Goal: Transaction & Acquisition: Purchase product/service

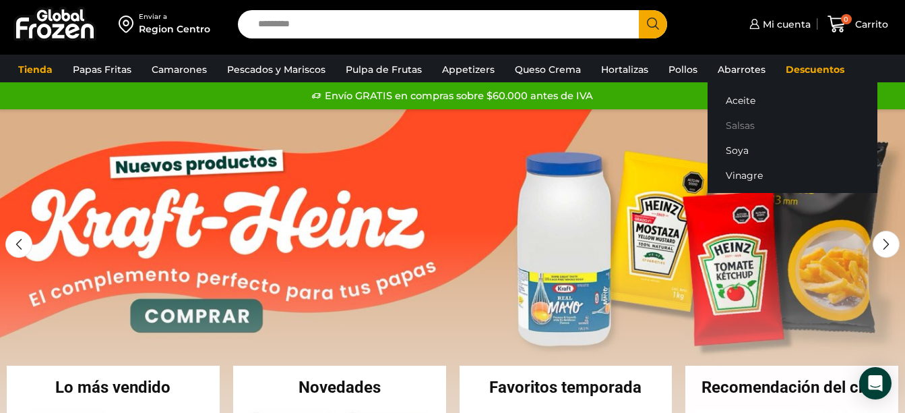
click at [740, 123] on link "Salsas" at bounding box center [793, 125] width 170 height 25
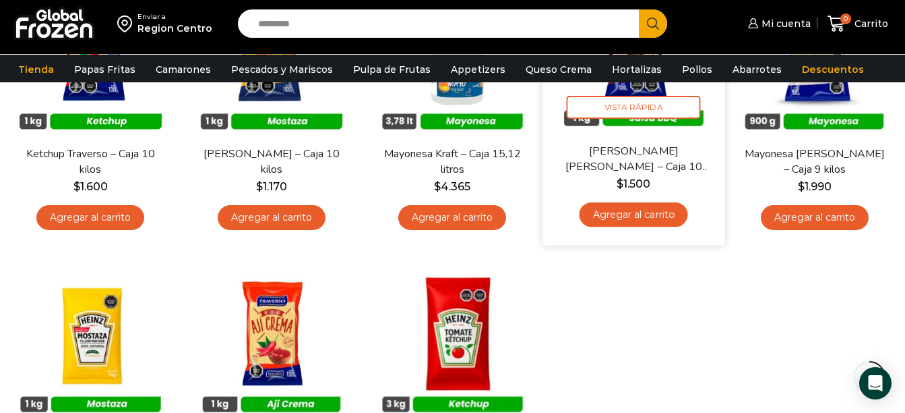
scroll to position [135, 0]
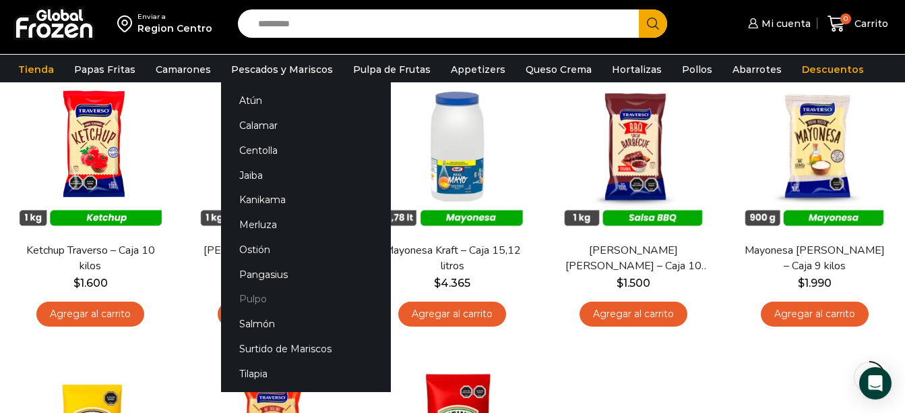
click at [249, 306] on link "Pulpo" at bounding box center [306, 299] width 170 height 25
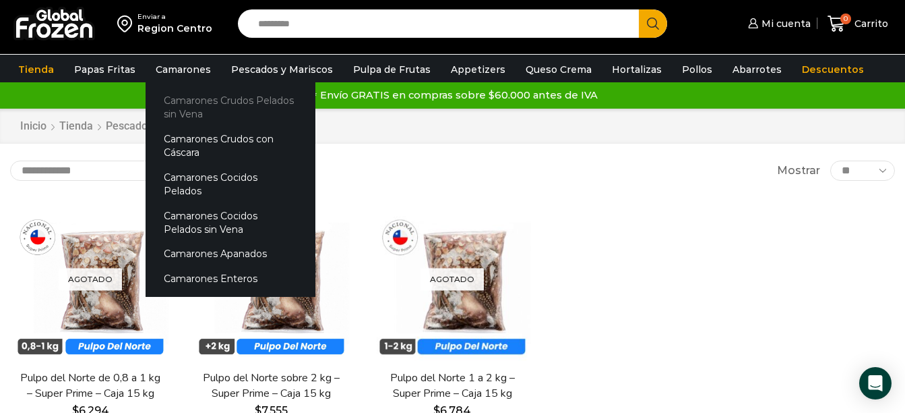
click at [186, 104] on link "Camarones Crudos Pelados sin Vena" at bounding box center [231, 107] width 170 height 38
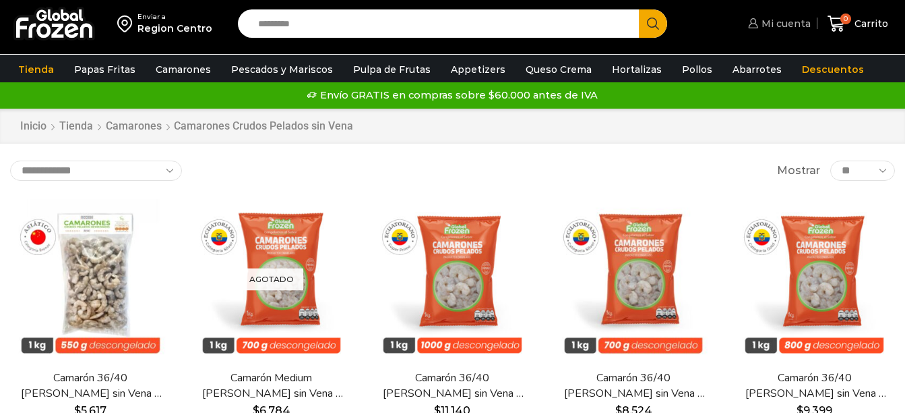
click at [777, 16] on link "Mi cuenta" at bounding box center [778, 23] width 66 height 27
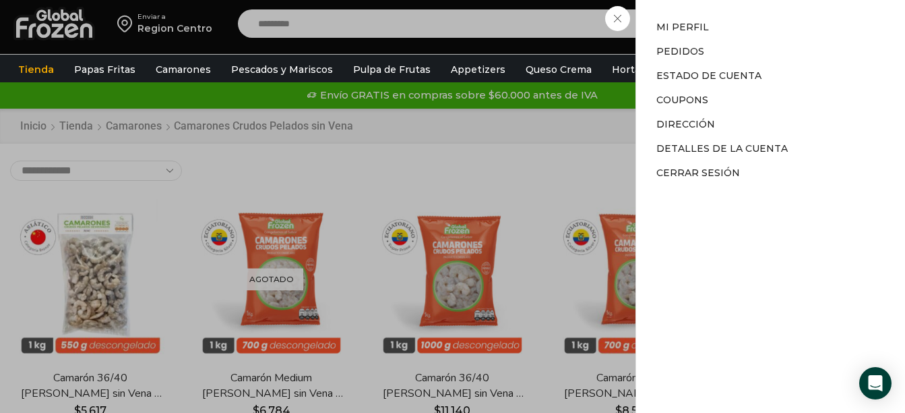
click at [745, 22] on div "Mi cuenta Mi cuenta Mi perfil Pedidos Descargas Estado de Cuenta Coupons Direcc…" at bounding box center [778, 23] width 66 height 27
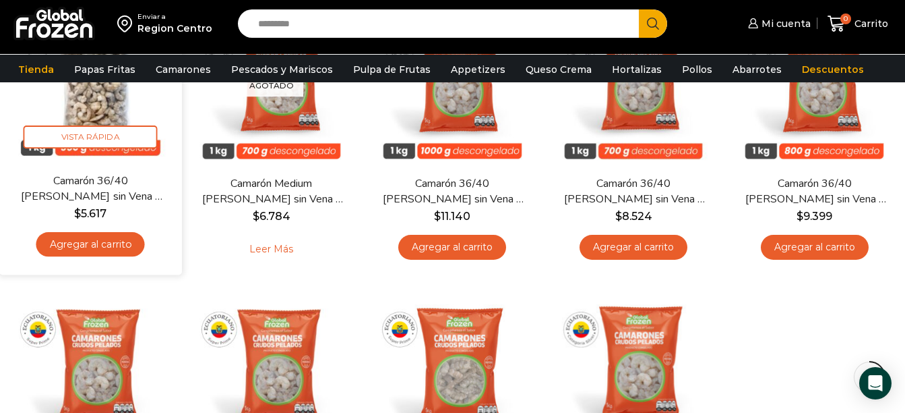
scroll to position [202, 0]
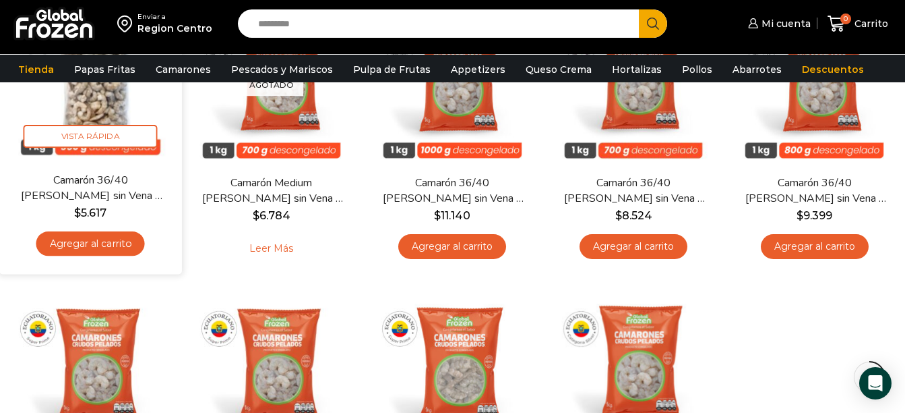
click at [107, 245] on link "Agregar al carrito" at bounding box center [90, 243] width 109 height 25
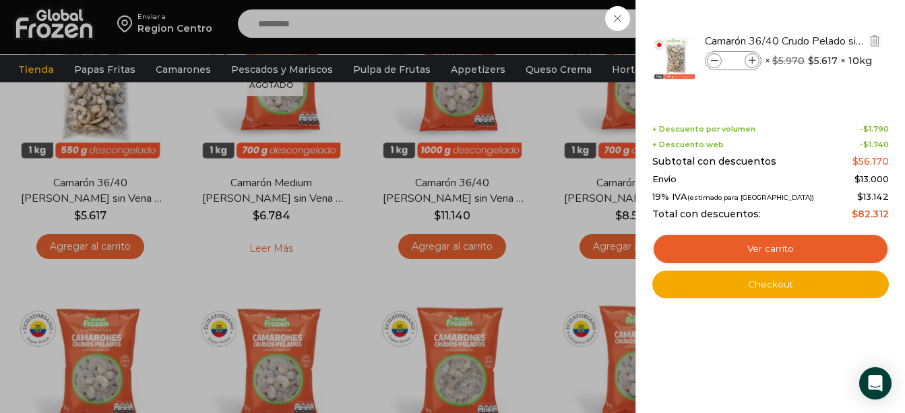
click at [755, 59] on icon at bounding box center [752, 60] width 7 height 7
type input "*"
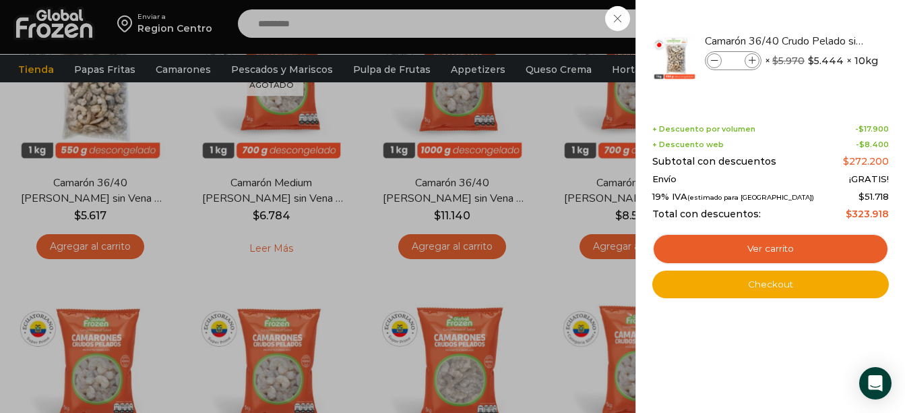
click at [825, 13] on div "5 Carrito 5 5 Shopping Cart *" at bounding box center [858, 24] width 67 height 32
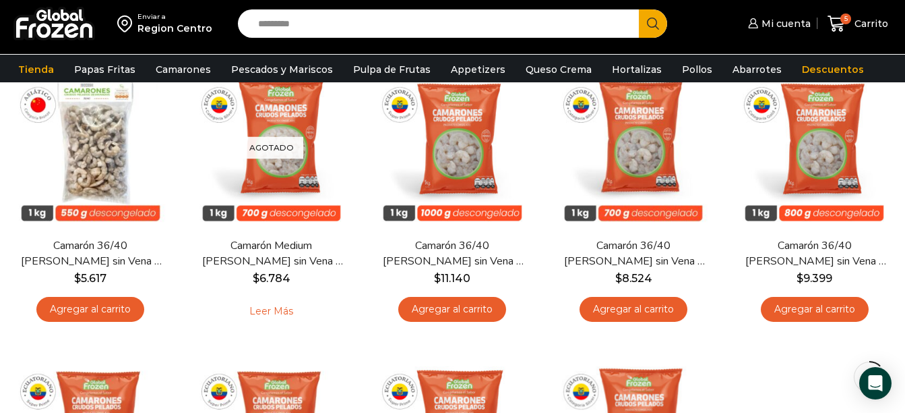
scroll to position [0, 0]
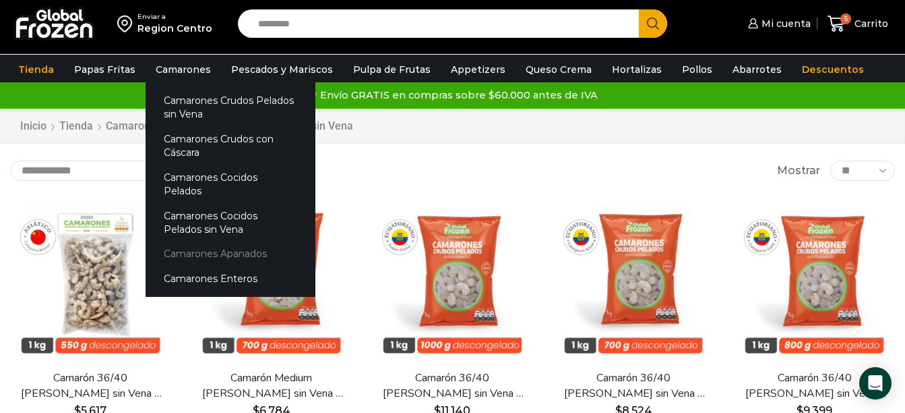
click at [207, 242] on link "Camarones Apanados" at bounding box center [231, 253] width 170 height 25
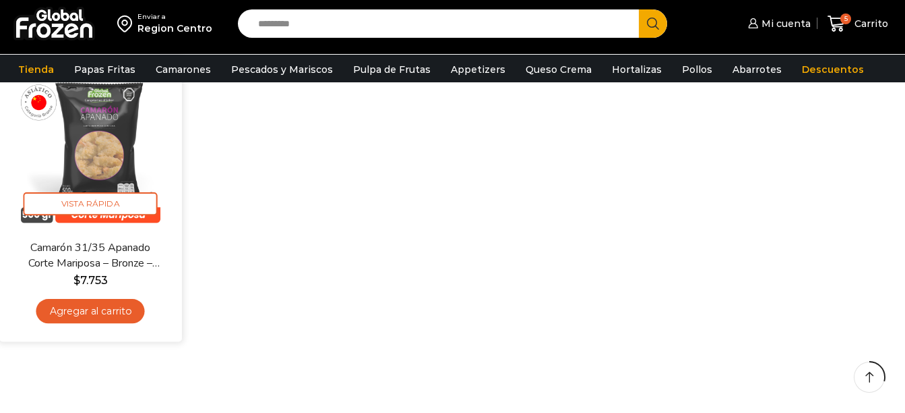
click at [92, 302] on link "Agregar al carrito" at bounding box center [90, 311] width 109 height 25
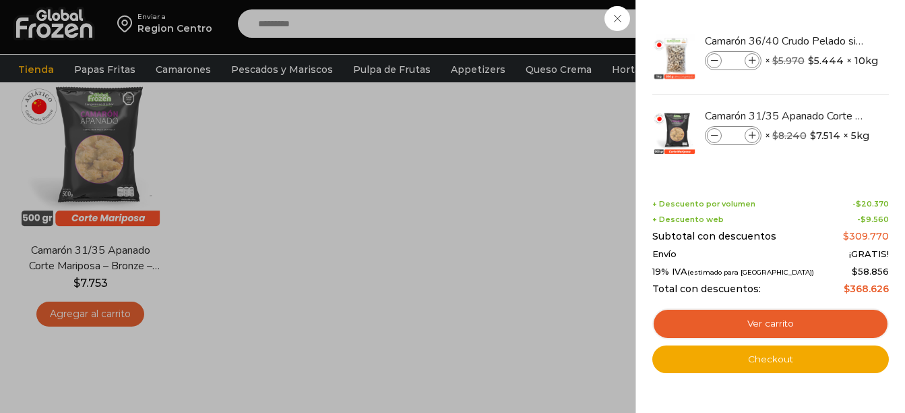
click at [825, 20] on div "6 Carrito 6 6 Shopping Cart *" at bounding box center [858, 24] width 67 height 32
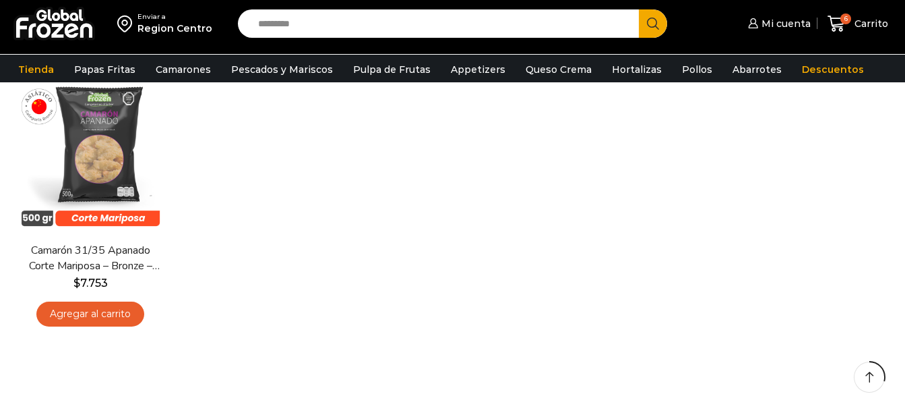
click at [481, 23] on input "Search input" at bounding box center [441, 23] width 381 height 28
type input "******"
click at [639, 9] on button "Search" at bounding box center [653, 23] width 28 height 28
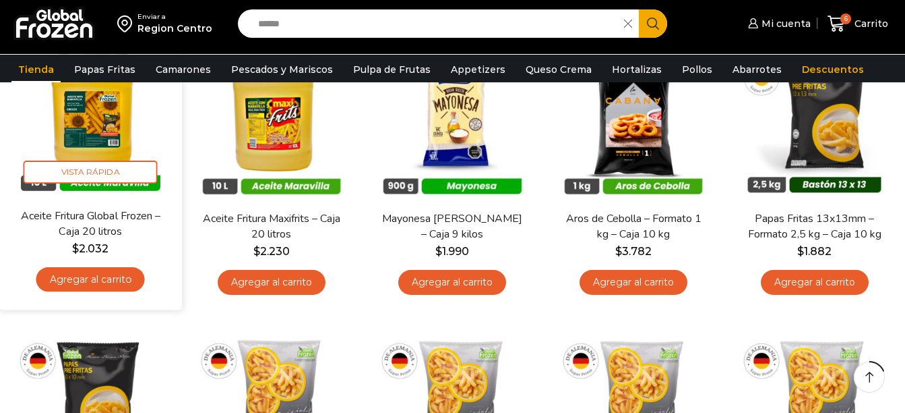
click at [100, 280] on link "Agregar al carrito" at bounding box center [90, 279] width 109 height 25
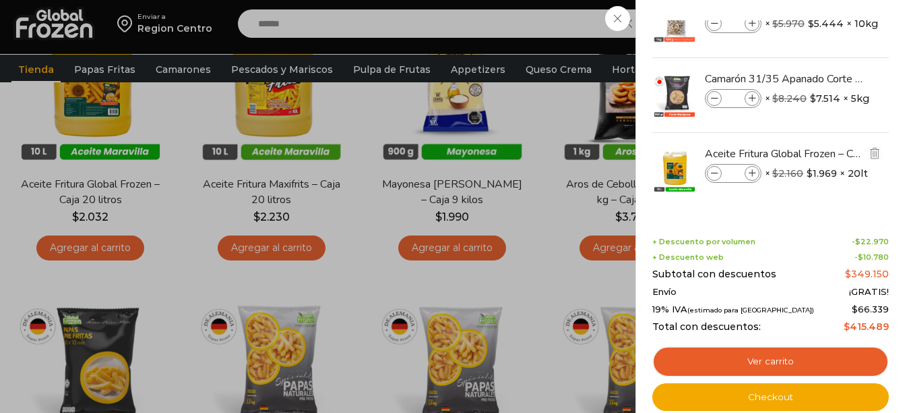
scroll to position [270, 0]
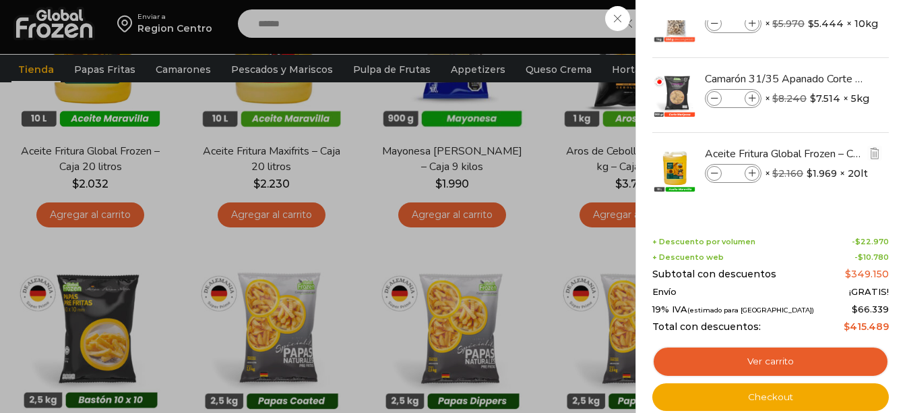
click at [755, 173] on icon at bounding box center [752, 173] width 7 height 7
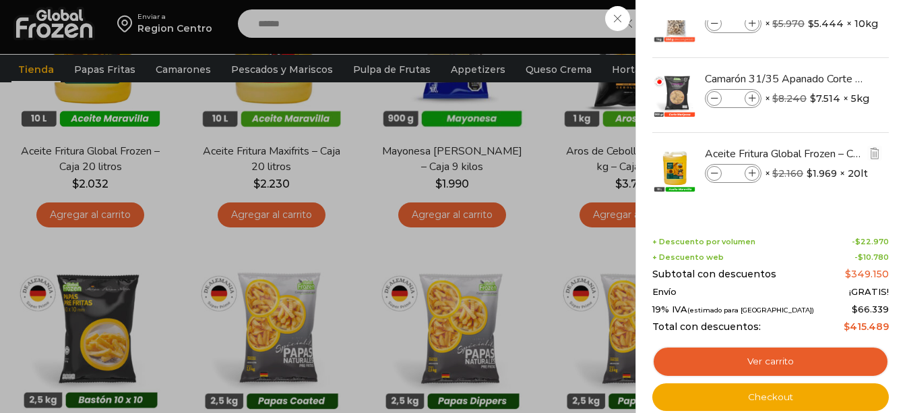
click at [755, 173] on icon at bounding box center [752, 173] width 7 height 7
click at [715, 173] on icon at bounding box center [714, 173] width 7 height 7
type input "*"
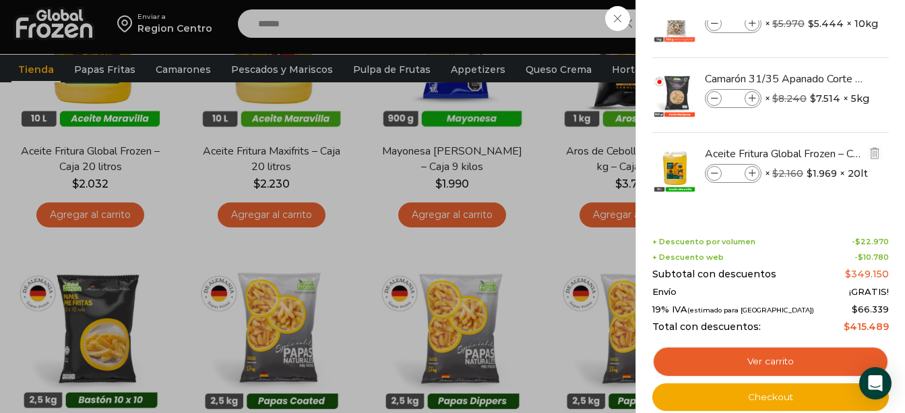
click at [752, 173] on li "Aceite Fritura Global Frozen – Caja 20 litros Aceite Fritura Global Frozen – Ca…" at bounding box center [770, 170] width 239 height 74
click at [752, 173] on icon at bounding box center [752, 173] width 7 height 7
type input "*"
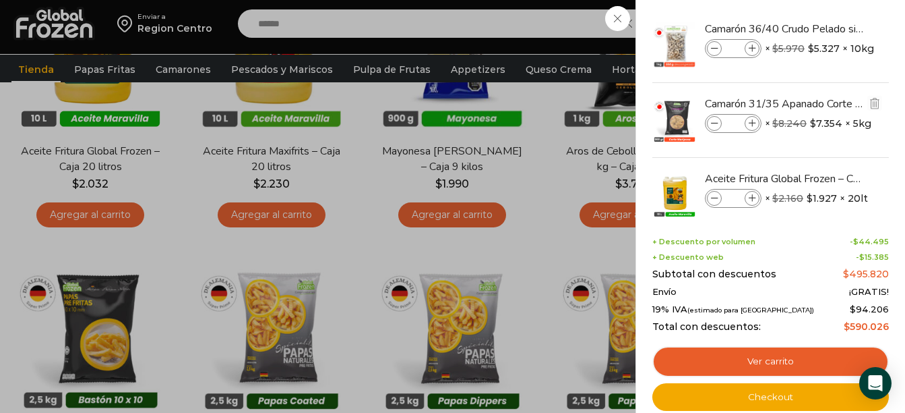
scroll to position [0, 0]
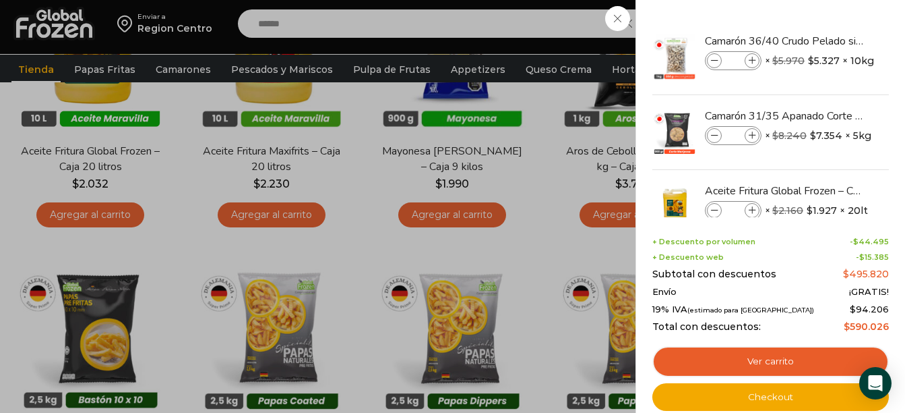
click at [825, 22] on div "11 Carrito 11 11 Shopping Cart" at bounding box center [858, 24] width 67 height 32
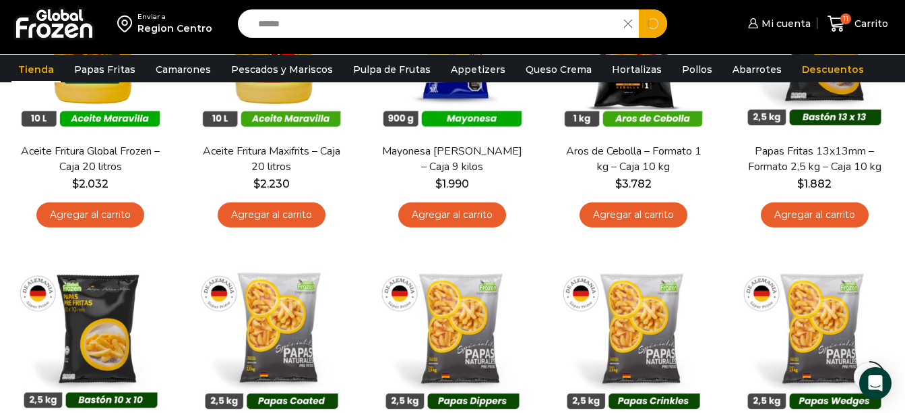
drag, startPoint x: 289, startPoint y: 33, endPoint x: 151, endPoint y: 30, distance: 137.6
click at [151, 30] on div "Enviar a Region Centro Search input ****** Search Mi cuenta" at bounding box center [452, 23] width 899 height 47
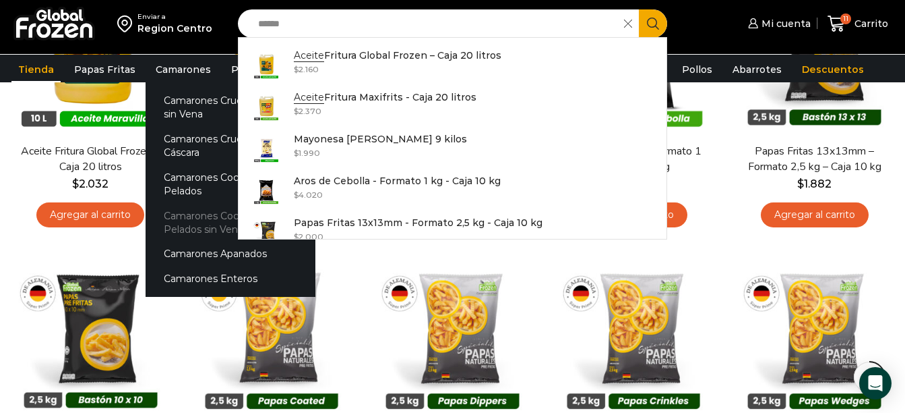
click at [175, 204] on link "Camarones Cocidos Pelados sin Vena" at bounding box center [231, 222] width 170 height 38
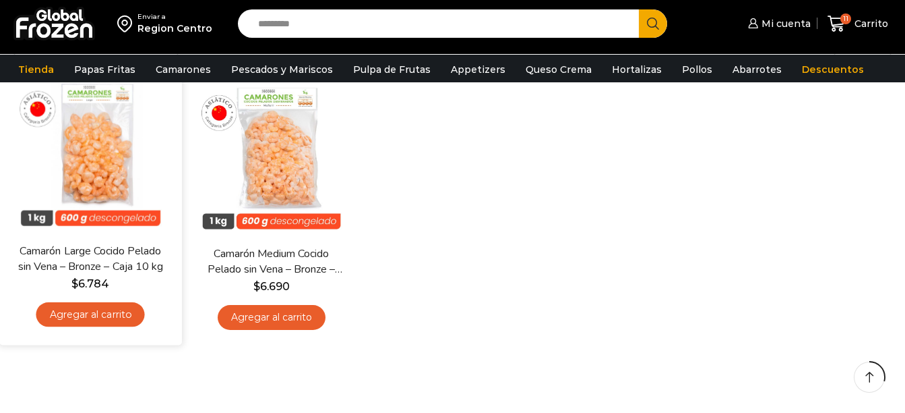
scroll to position [135, 0]
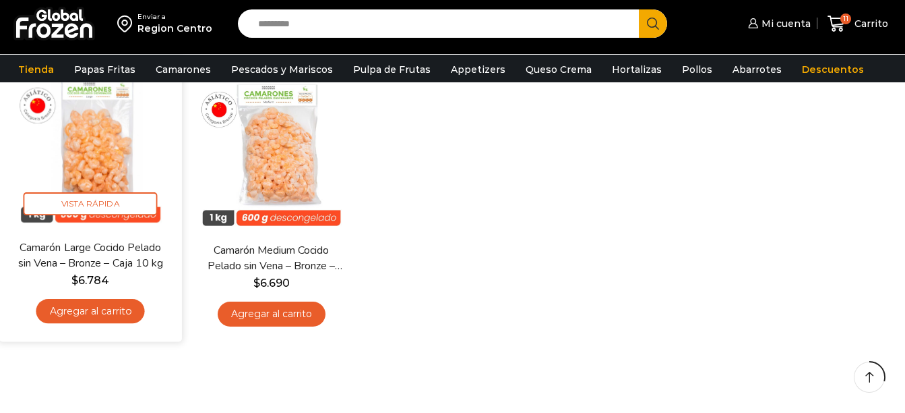
click at [104, 304] on link "Agregar al carrito" at bounding box center [90, 311] width 109 height 25
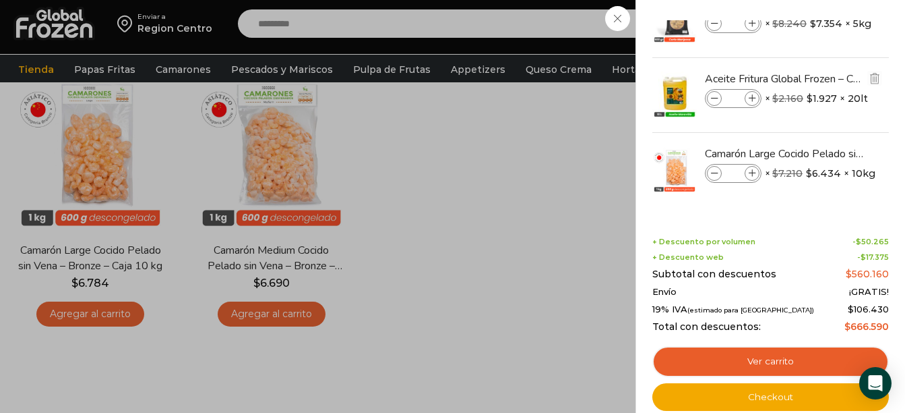
scroll to position [0, 0]
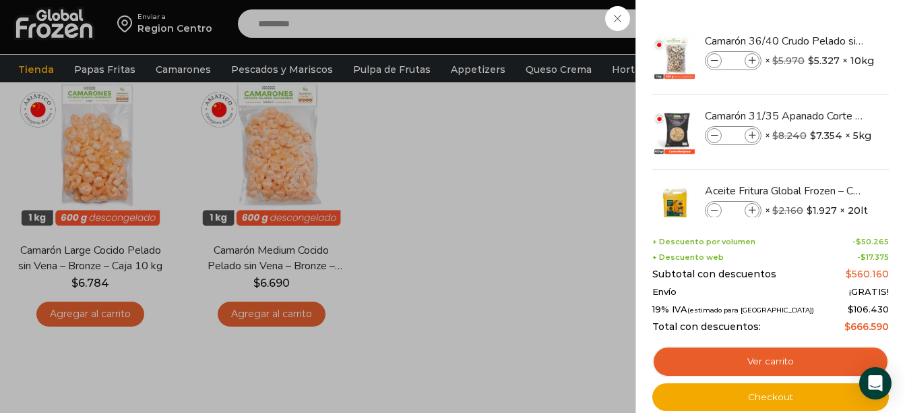
click at [825, 18] on div "12 Carrito 12 12 Shopping Cart *" at bounding box center [858, 24] width 67 height 32
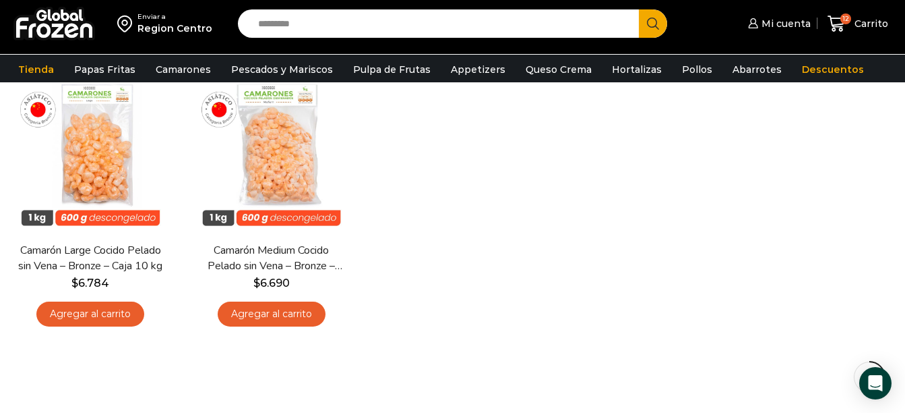
click at [43, 36] on img at bounding box center [54, 24] width 82 height 34
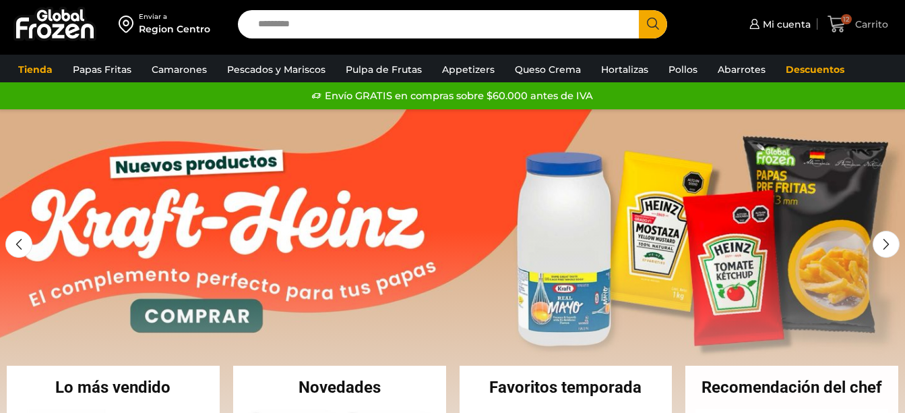
click at [854, 16] on span "12 [GEOGRAPHIC_DATA]" at bounding box center [858, 24] width 60 height 18
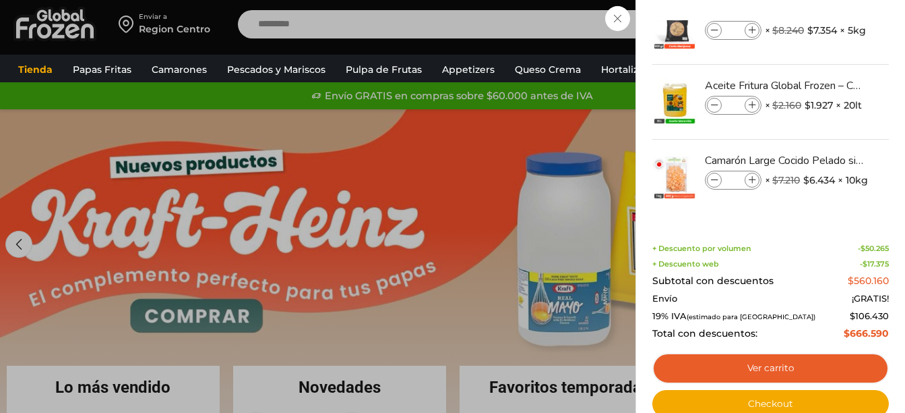
click at [825, 23] on div "12 Carrito 12 12 Shopping Cart *" at bounding box center [858, 24] width 67 height 32
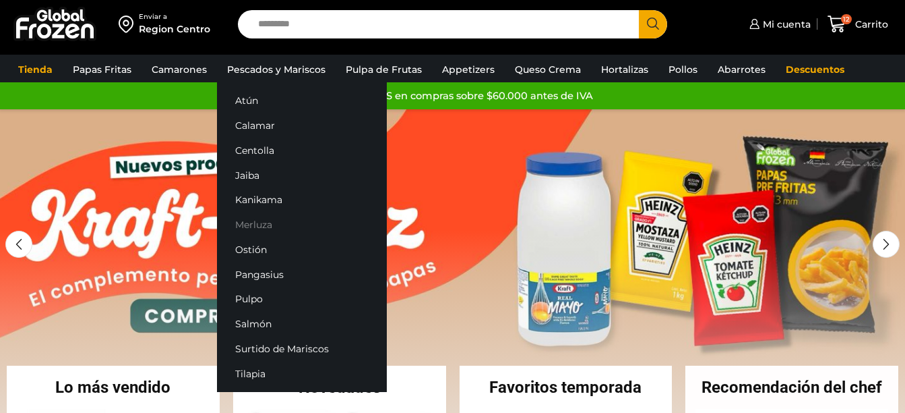
click at [252, 224] on link "Merluza" at bounding box center [302, 224] width 170 height 25
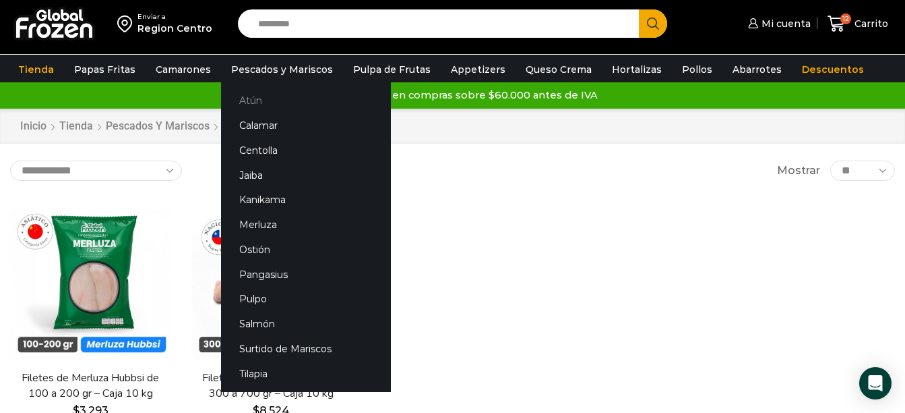
click at [245, 100] on link "Atún" at bounding box center [306, 100] width 170 height 25
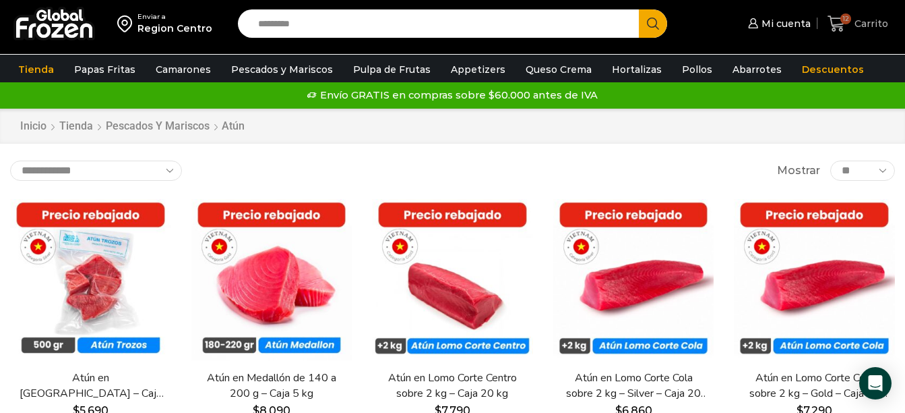
click at [847, 28] on span "12" at bounding box center [840, 24] width 24 height 18
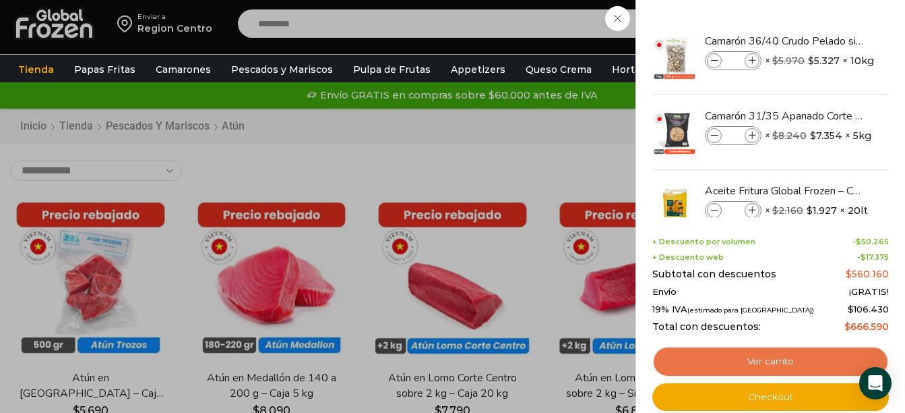
click at [767, 353] on link "Ver carrito" at bounding box center [771, 361] width 237 height 31
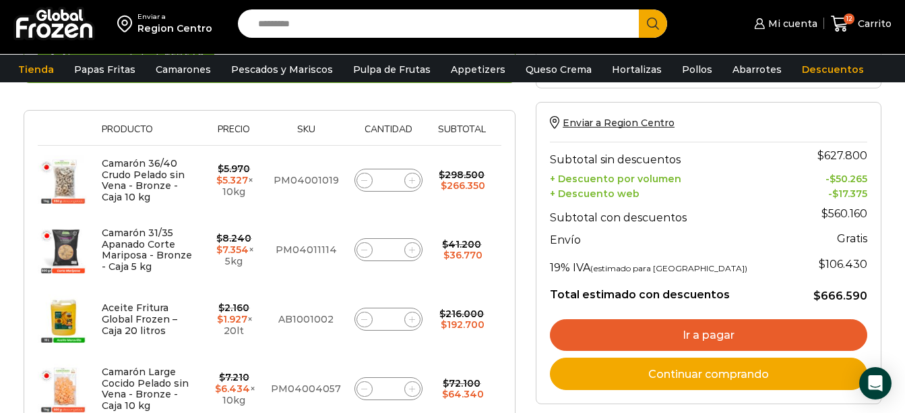
scroll to position [67, 0]
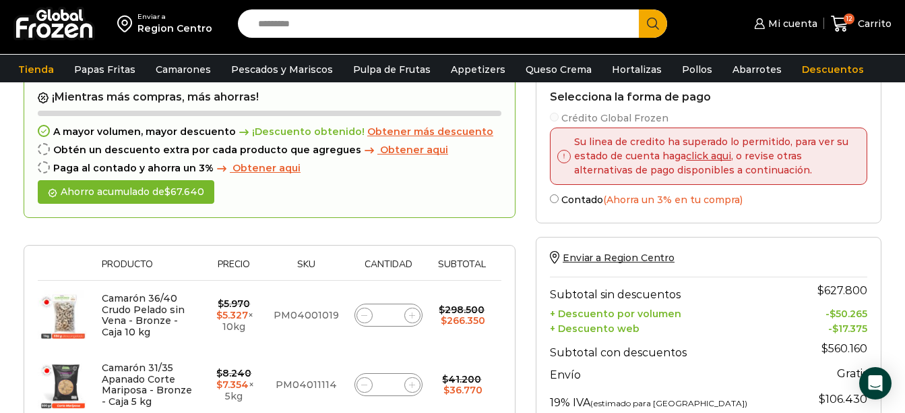
click at [40, 169] on span at bounding box center [44, 167] width 12 height 12
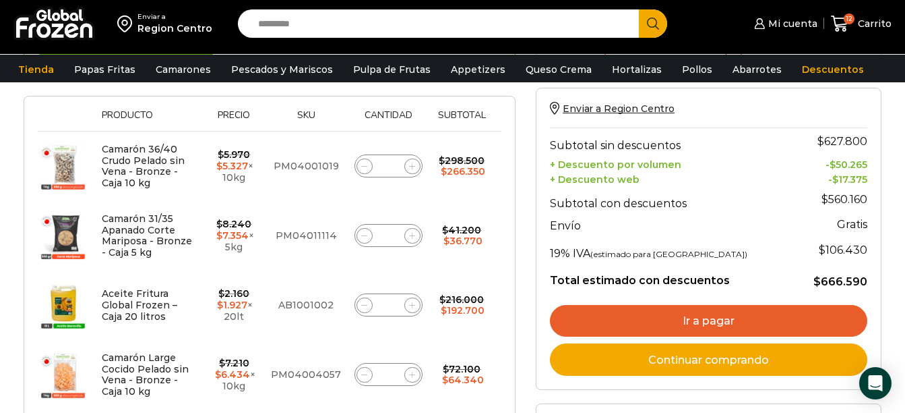
scroll to position [202, 0]
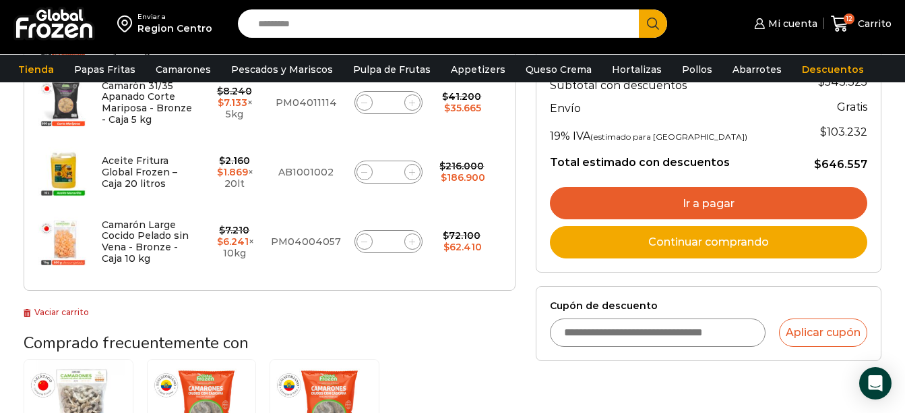
scroll to position [405, 0]
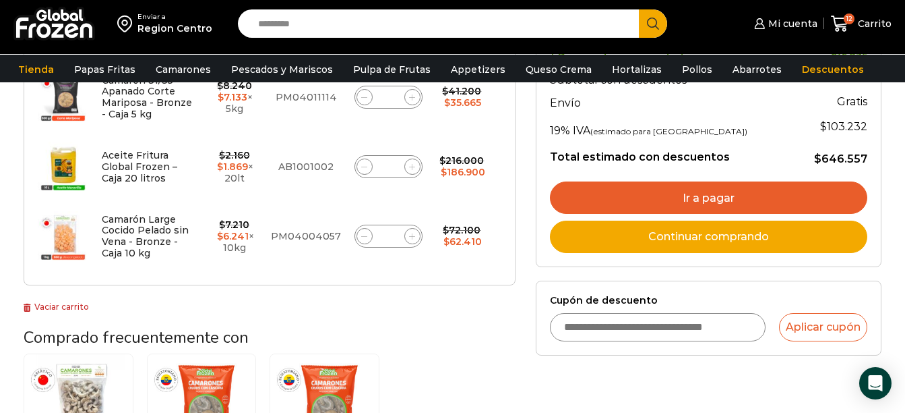
click at [663, 203] on link "Ir a pagar" at bounding box center [709, 197] width 318 height 32
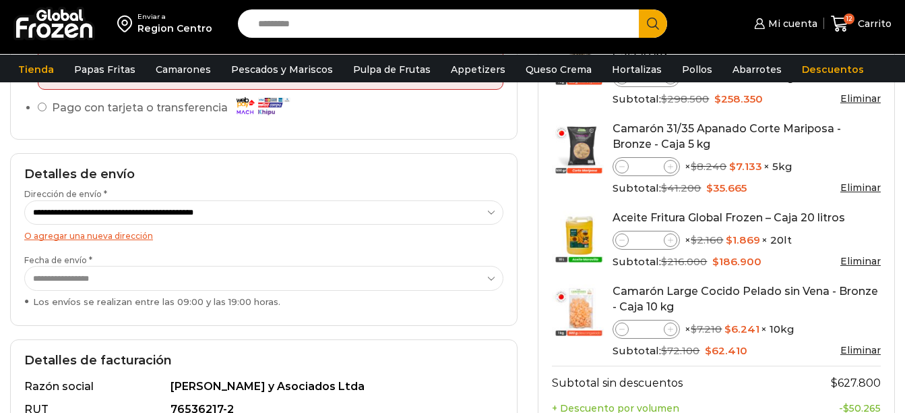
click at [218, 276] on select "**********" at bounding box center [263, 278] width 479 height 25
click at [24, 266] on select "**********" at bounding box center [263, 278] width 479 height 25
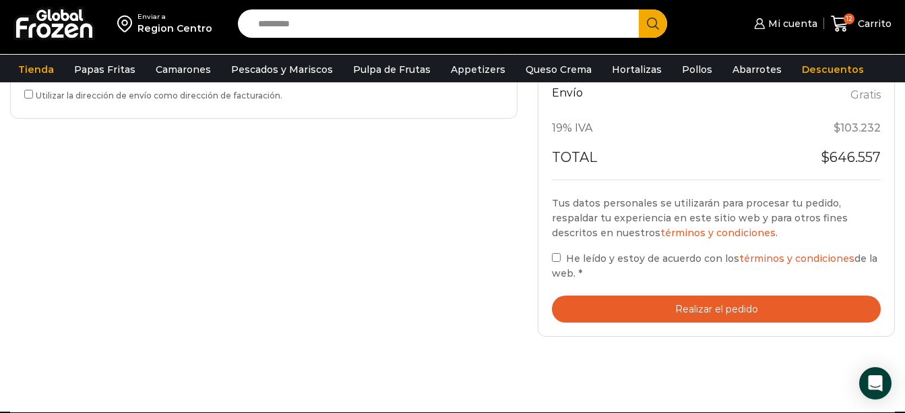
scroll to position [607, 0]
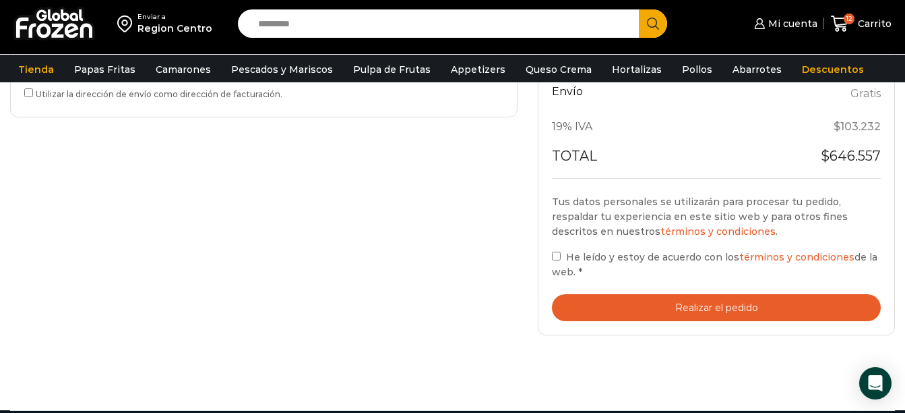
click at [673, 309] on button "Realizar el pedido" at bounding box center [716, 308] width 329 height 28
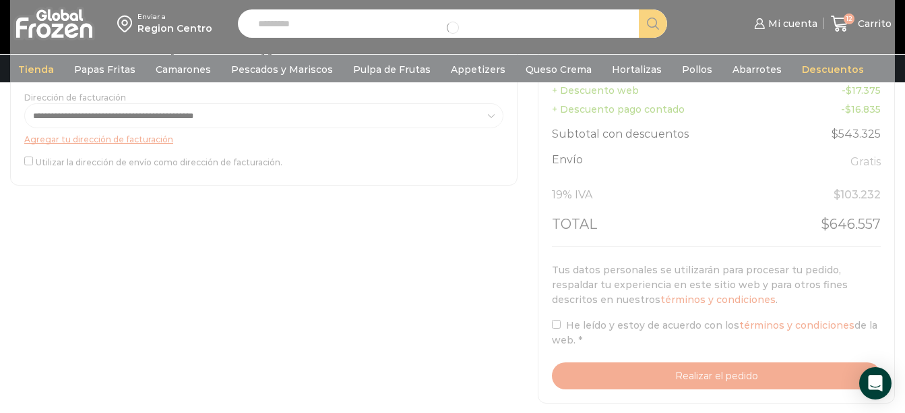
scroll to position [539, 0]
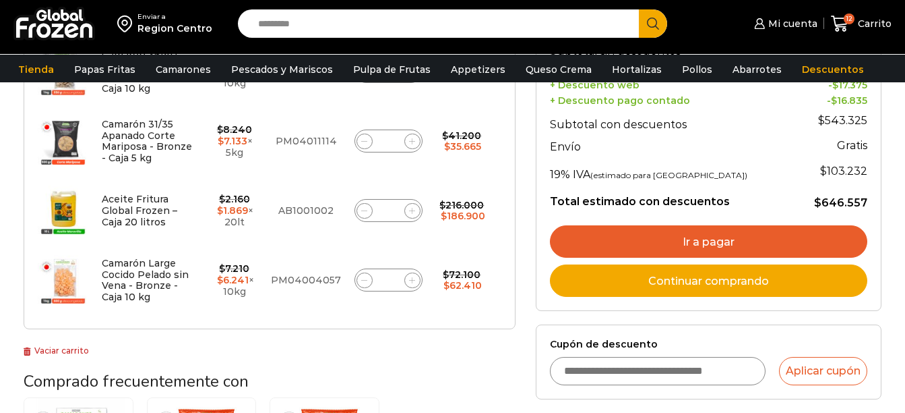
scroll to position [270, 0]
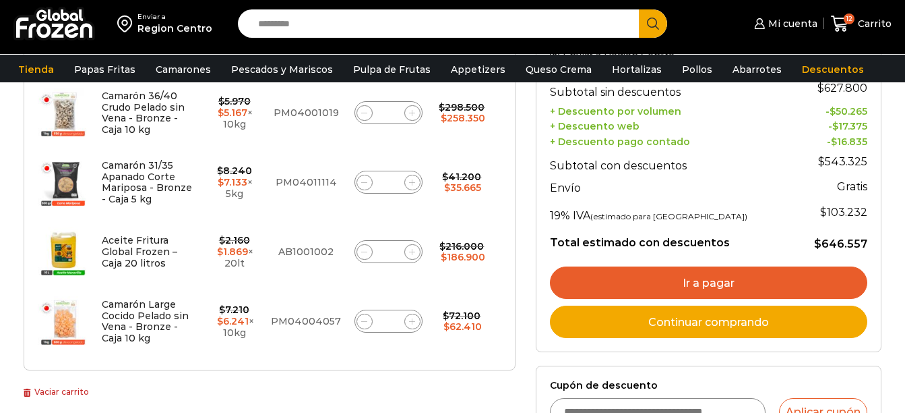
click at [621, 291] on link "Ir a pagar" at bounding box center [709, 282] width 318 height 32
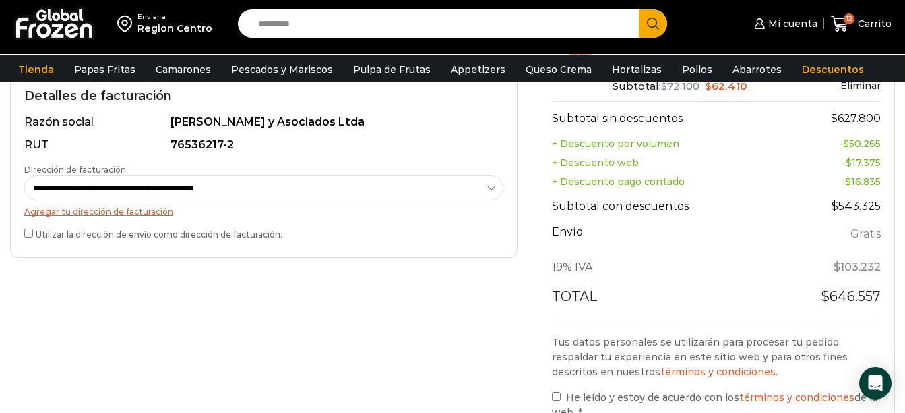
scroll to position [607, 0]
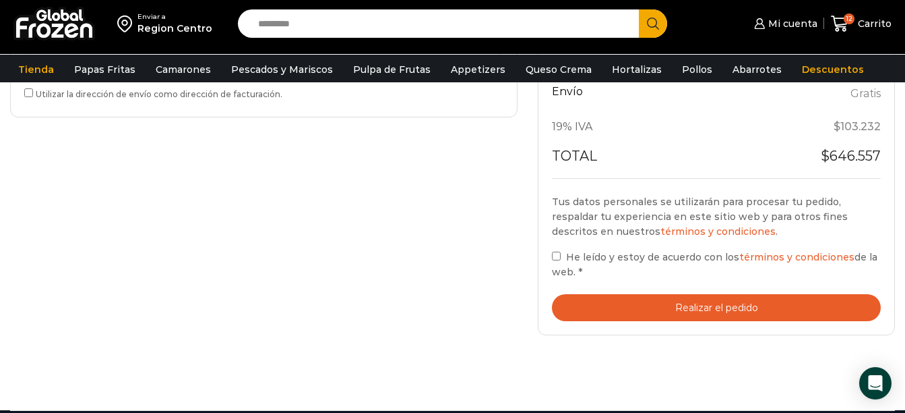
click at [560, 261] on label "He leído y estoy de acuerdo con los términos y condiciones de la web. *" at bounding box center [716, 264] width 329 height 31
click at [609, 299] on button "Realizar el pedido" at bounding box center [716, 308] width 329 height 28
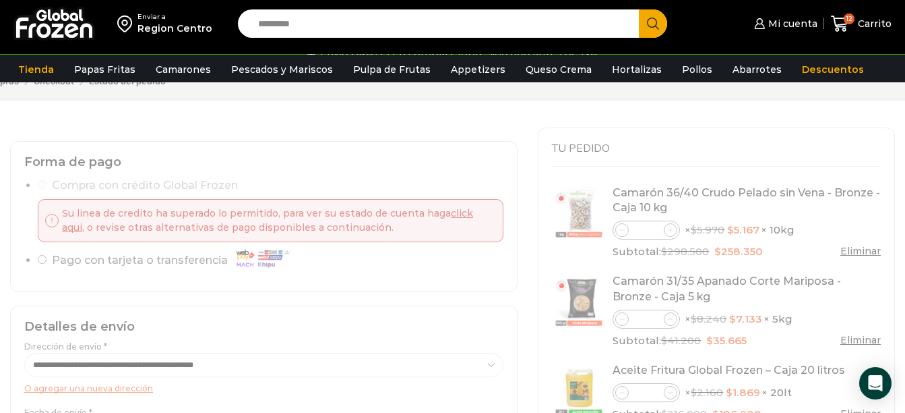
scroll to position [135, 0]
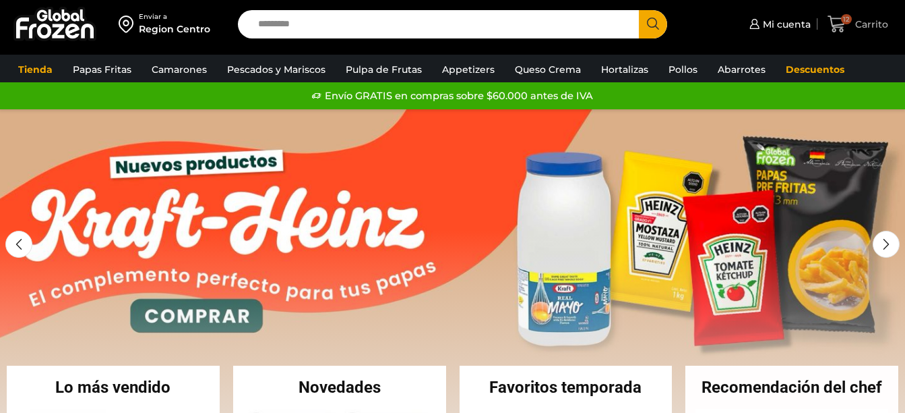
click at [860, 20] on span "Carrito" at bounding box center [870, 24] width 36 height 13
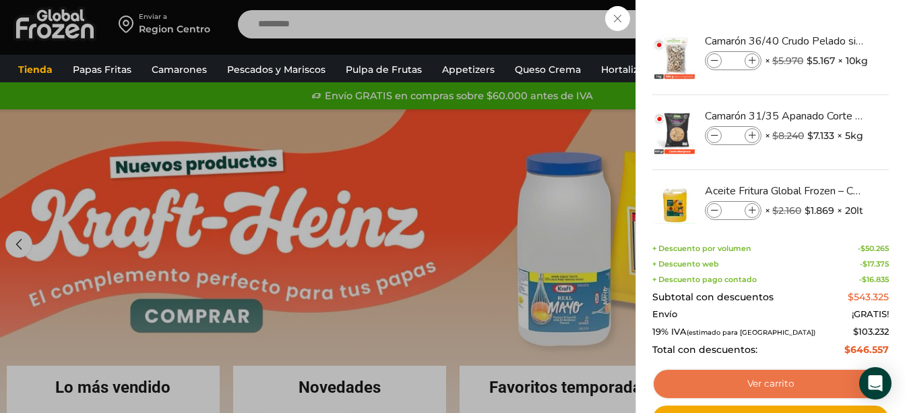
click at [786, 378] on link "Ver carrito" at bounding box center [771, 383] width 237 height 31
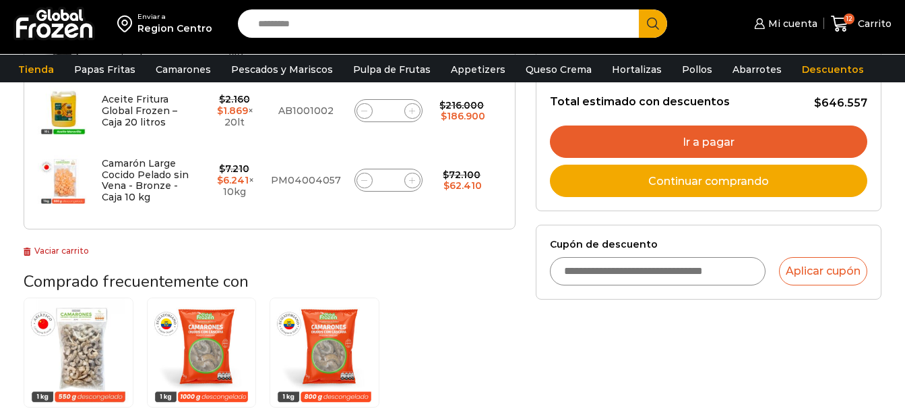
scroll to position [337, 0]
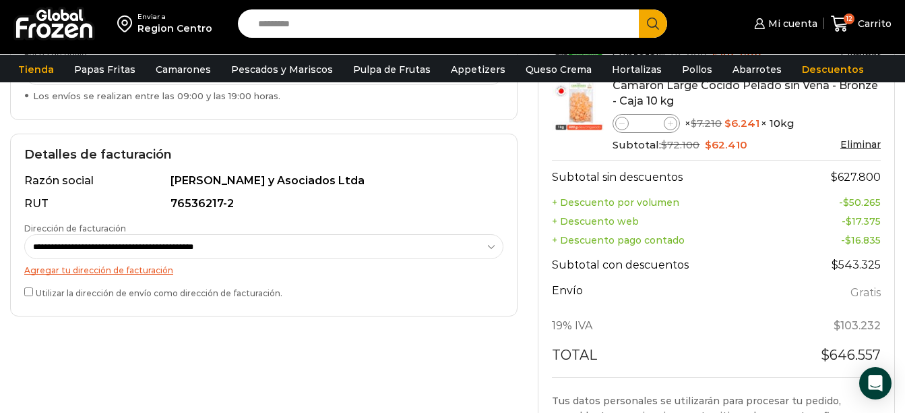
scroll to position [539, 0]
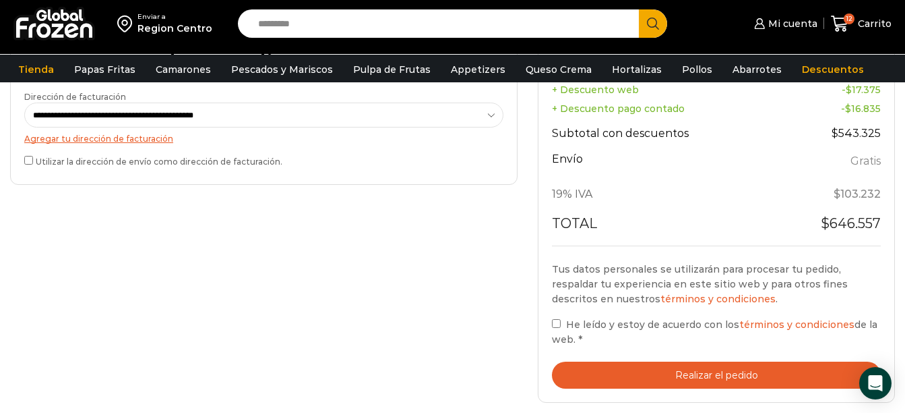
click at [673, 382] on button "Realizar el pedido" at bounding box center [716, 375] width 329 height 28
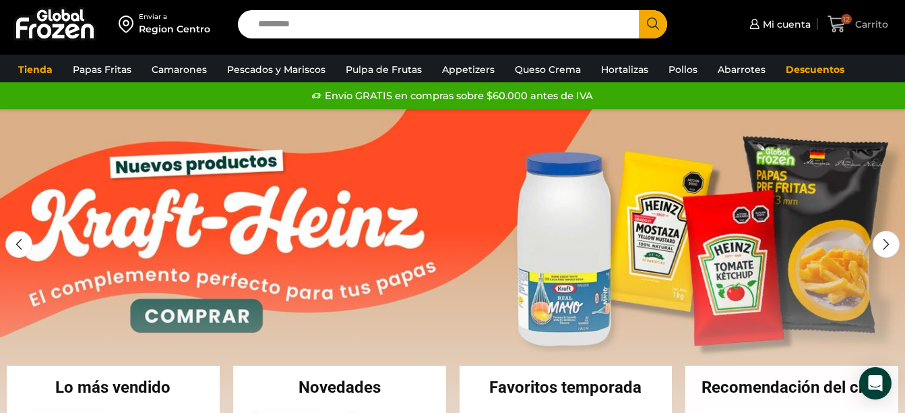
click at [849, 20] on span "12" at bounding box center [846, 19] width 11 height 11
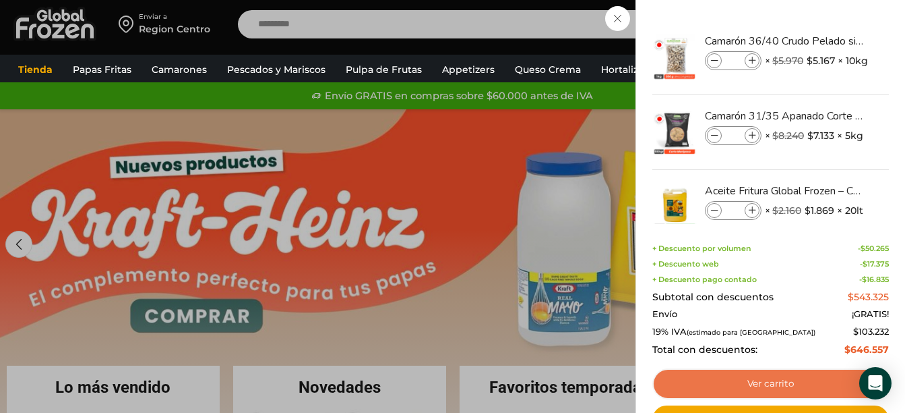
click at [764, 382] on link "Ver carrito" at bounding box center [771, 383] width 237 height 31
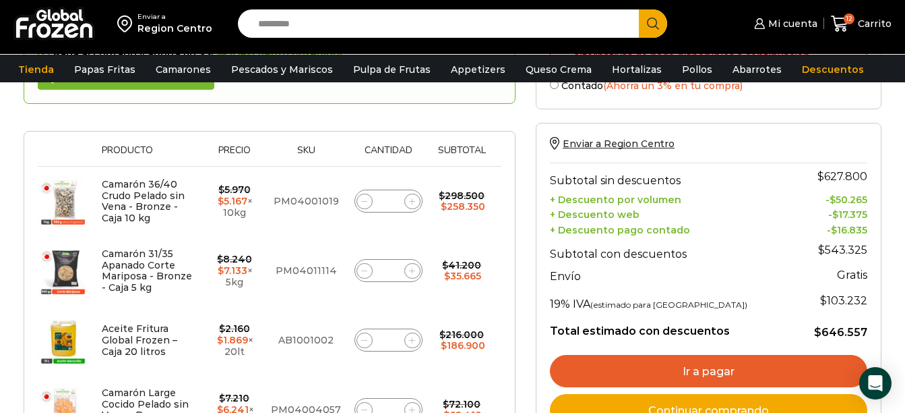
scroll to position [270, 0]
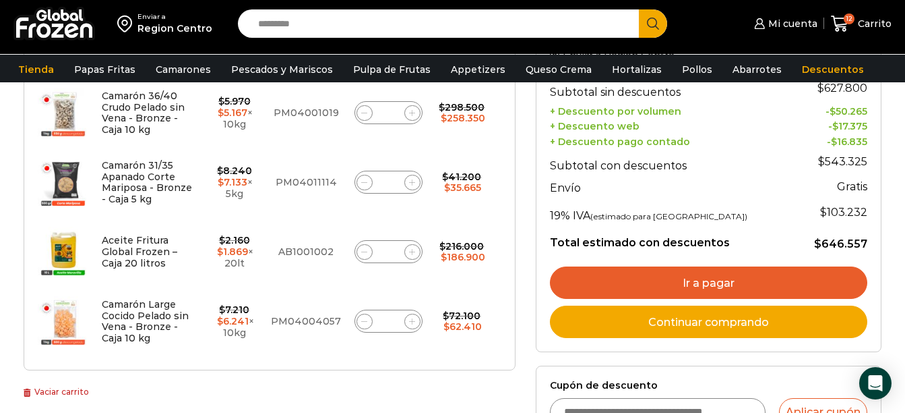
click at [695, 288] on link "Ir a pagar" at bounding box center [709, 282] width 318 height 32
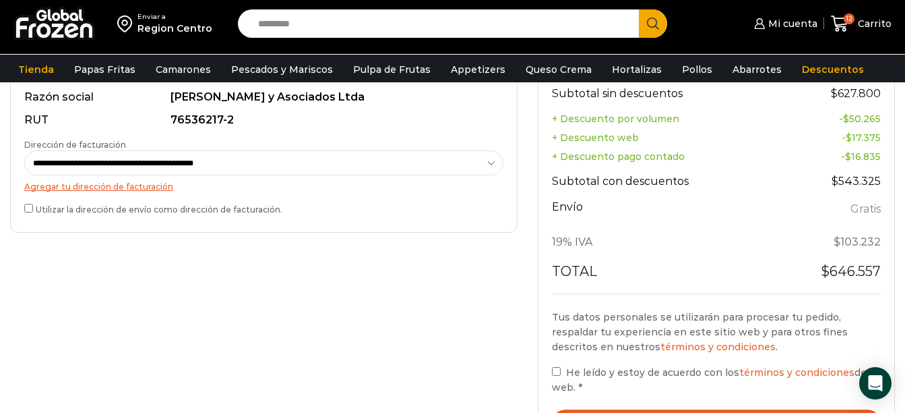
scroll to position [674, 0]
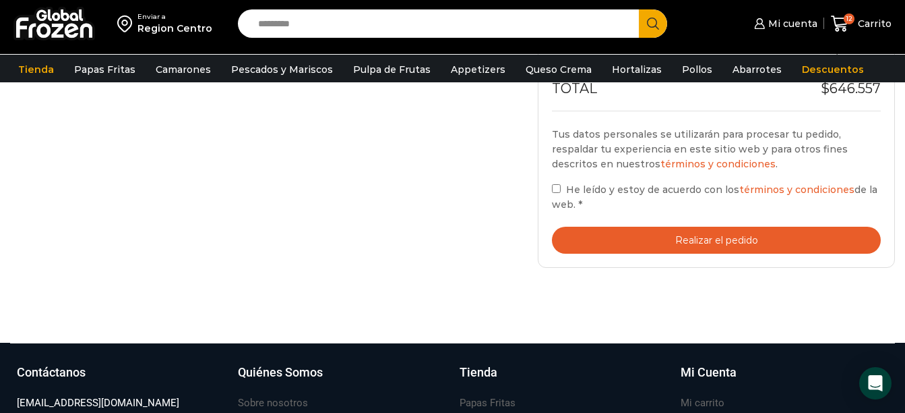
click at [557, 182] on label "He leído y estoy de acuerdo con los términos y condiciones de la web. *" at bounding box center [716, 196] width 329 height 31
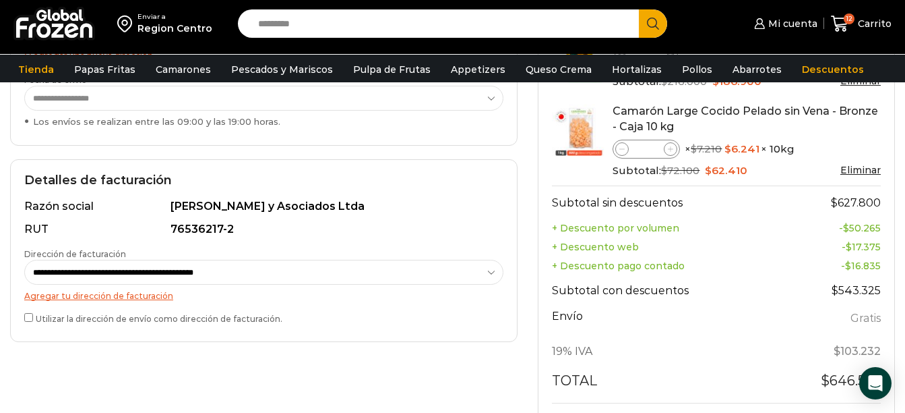
scroll to position [539, 0]
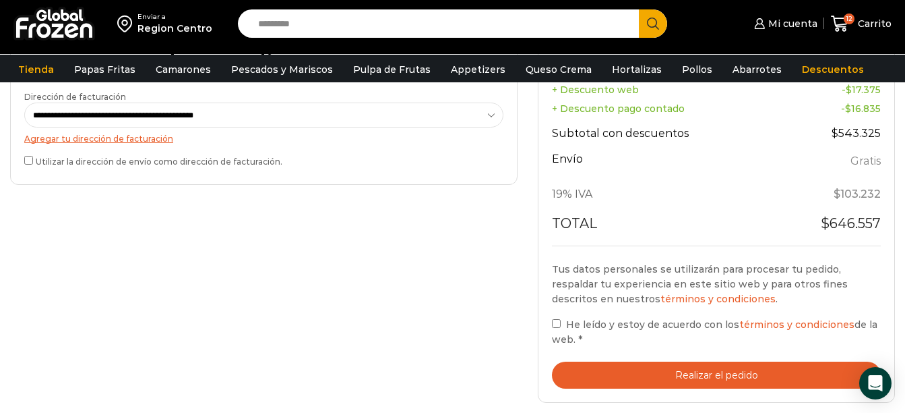
click at [686, 369] on button "Realizar el pedido" at bounding box center [716, 375] width 329 height 28
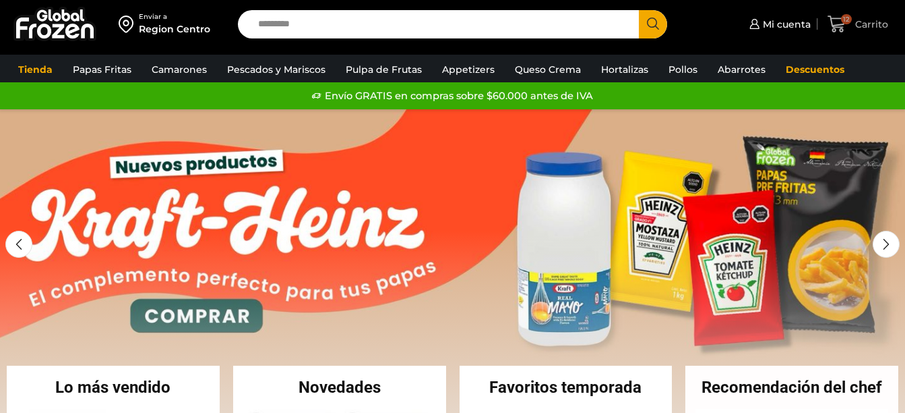
click at [854, 21] on span "Carrito" at bounding box center [870, 24] width 36 height 13
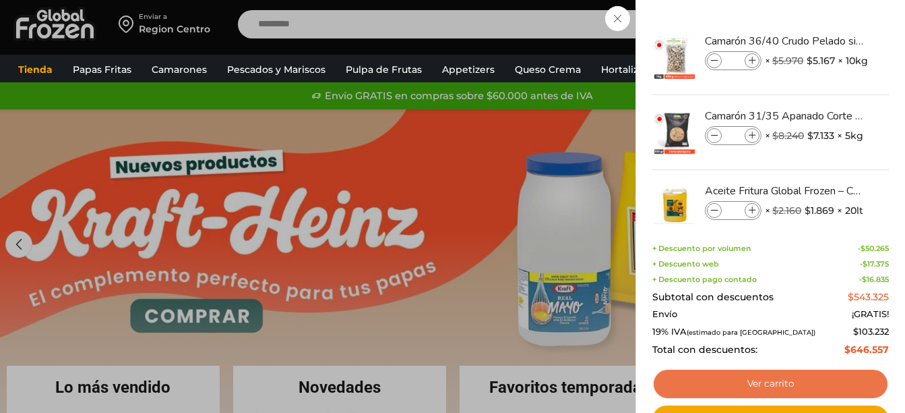
click at [766, 379] on link "Ver carrito" at bounding box center [771, 383] width 237 height 31
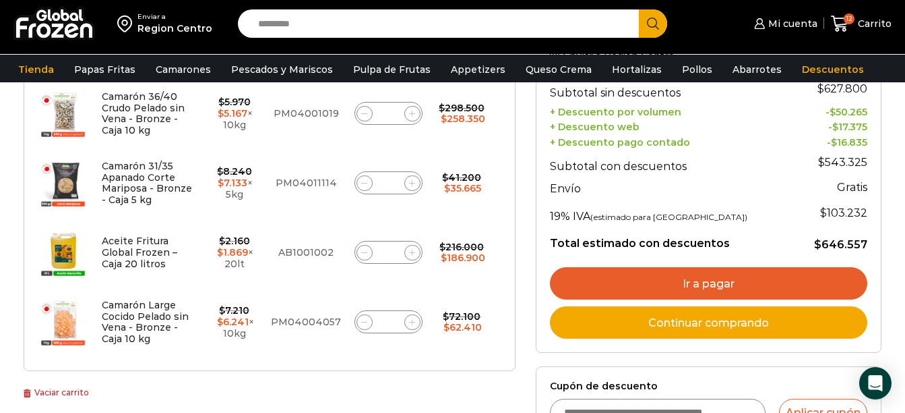
scroll to position [270, 0]
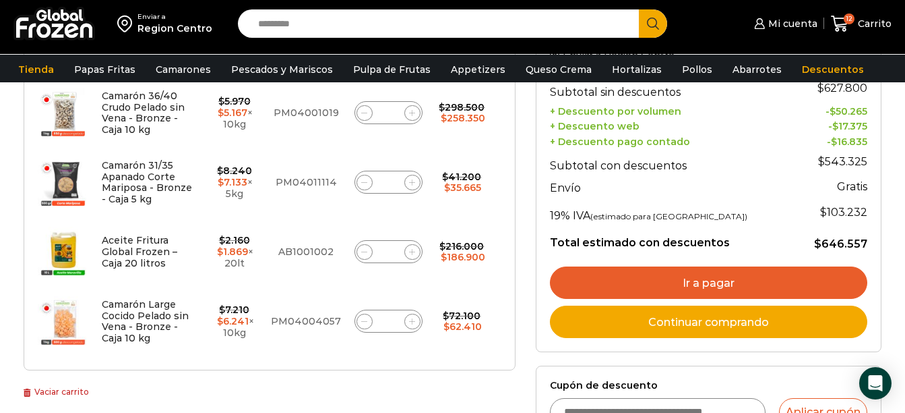
click at [723, 283] on link "Ir a pagar" at bounding box center [709, 282] width 318 height 32
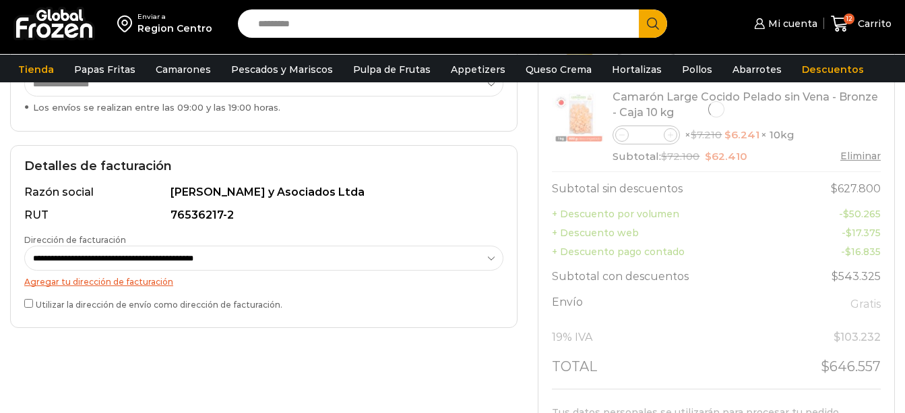
scroll to position [405, 0]
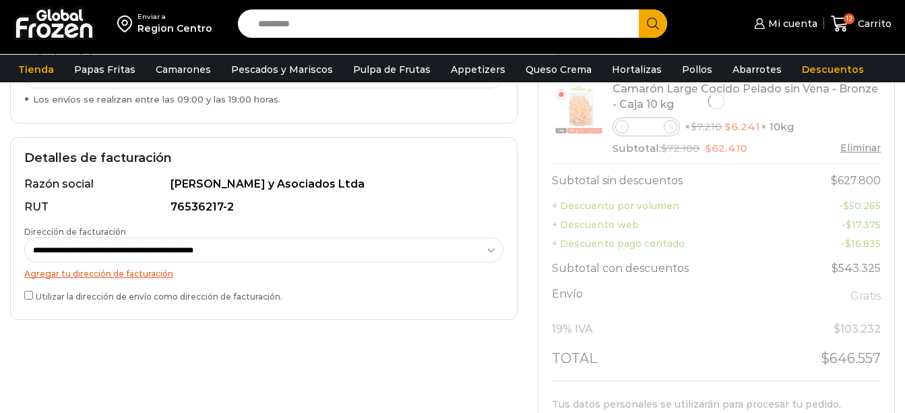
click at [24, 294] on div "**********" at bounding box center [264, 228] width 508 height 183
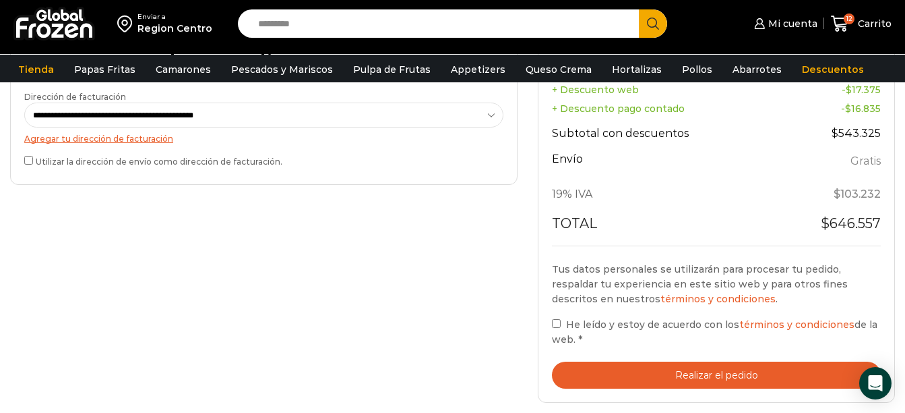
click at [636, 373] on button "Realizar el pedido" at bounding box center [716, 375] width 329 height 28
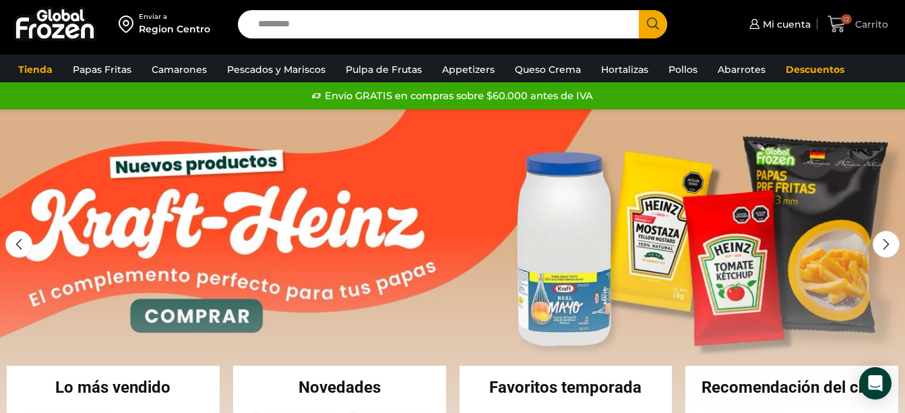
click at [838, 25] on icon at bounding box center [837, 24] width 18 height 16
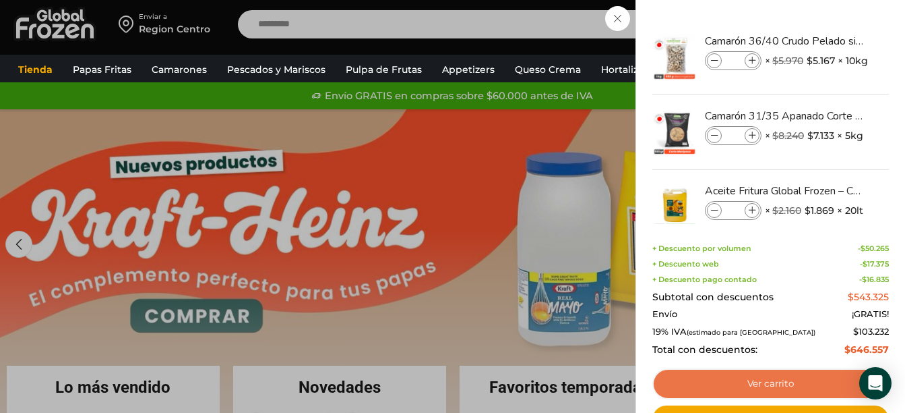
click at [749, 386] on link "Ver carrito" at bounding box center [771, 383] width 237 height 31
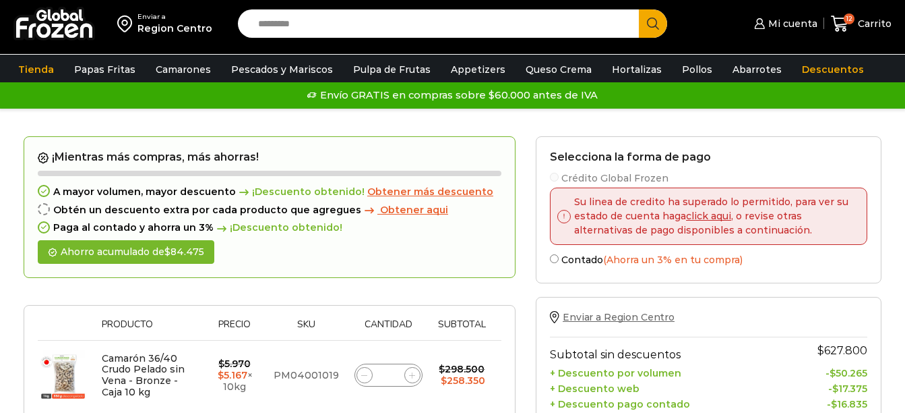
scroll to position [43, 0]
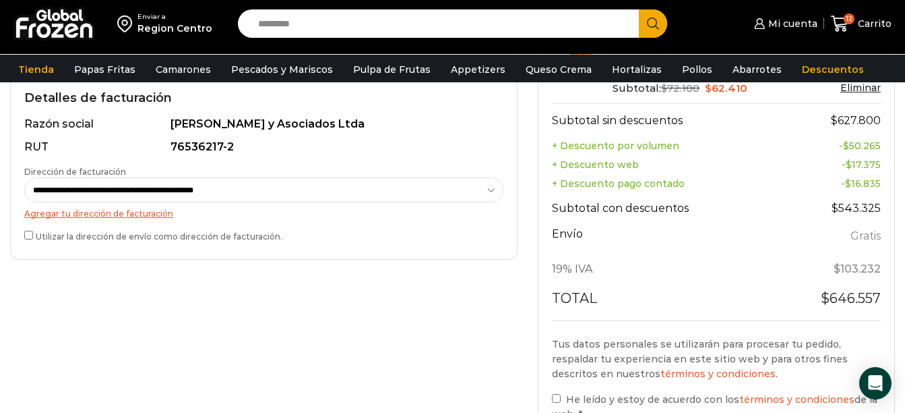
scroll to position [539, 0]
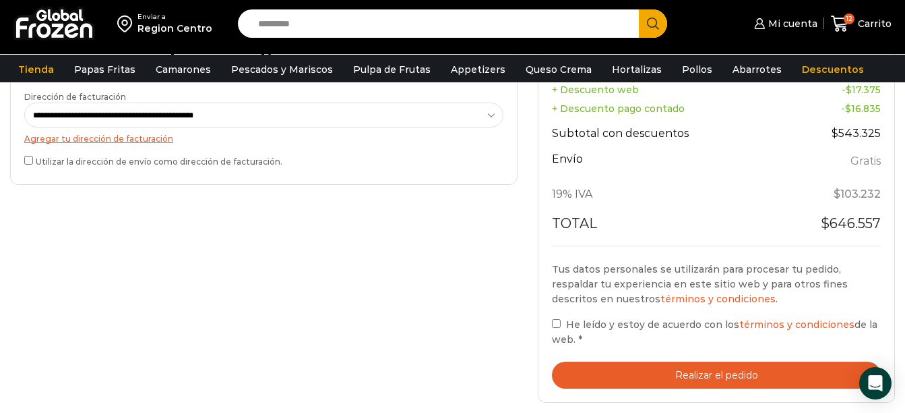
click at [659, 379] on button "Realizar el pedido" at bounding box center [716, 375] width 329 height 28
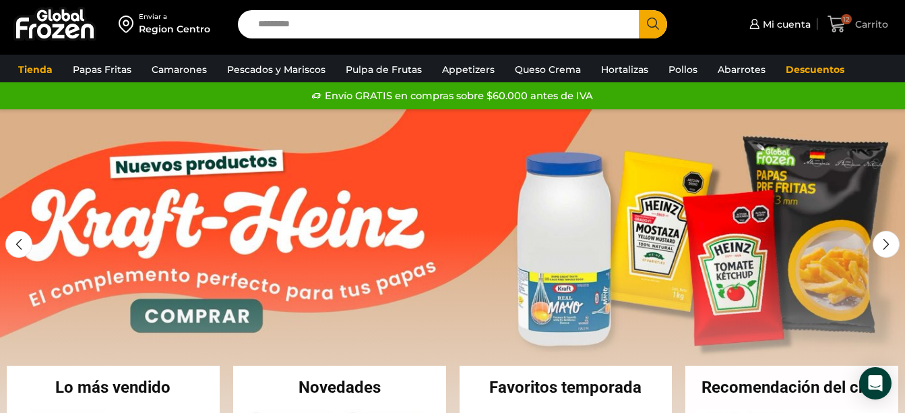
click at [852, 18] on span "12" at bounding box center [846, 19] width 11 height 11
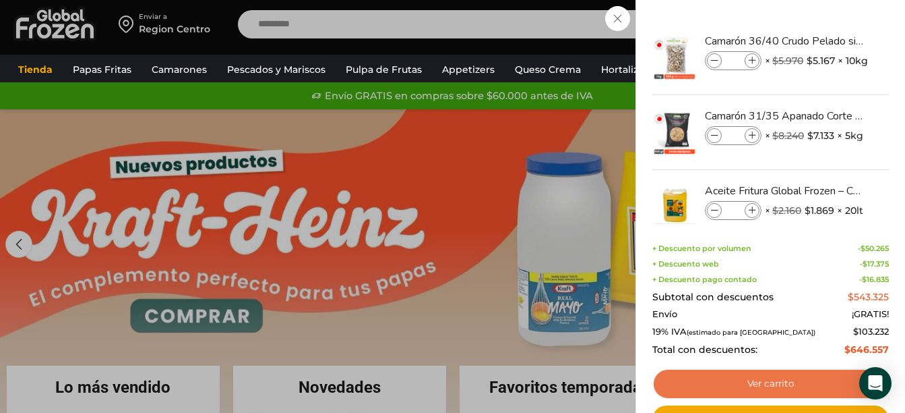
click at [712, 377] on link "Ver carrito" at bounding box center [771, 383] width 237 height 31
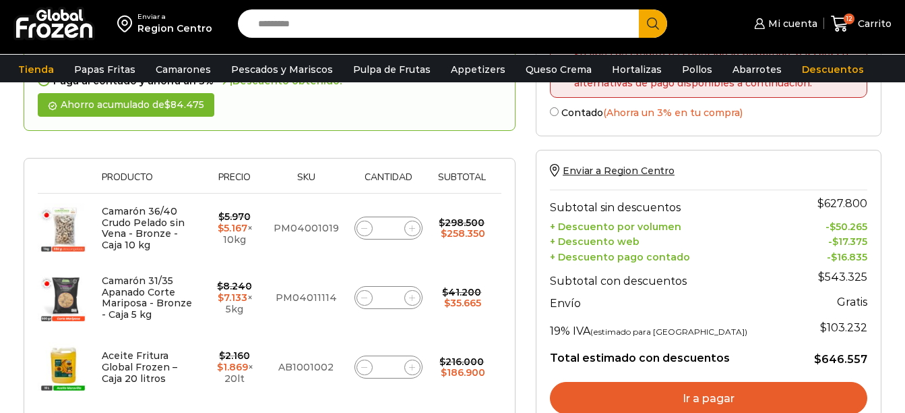
scroll to position [264, 0]
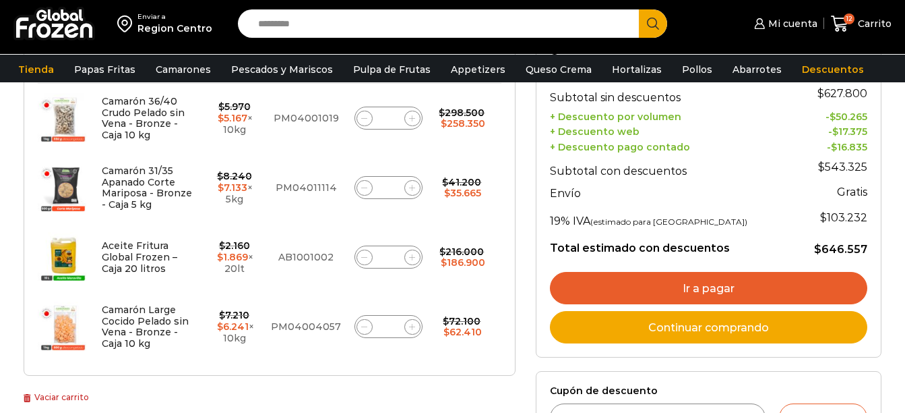
click at [619, 286] on link "Ir a pagar" at bounding box center [709, 288] width 318 height 32
click at [717, 298] on link "Ir a pagar" at bounding box center [709, 288] width 318 height 32
click at [748, 298] on link "Ir a pagar" at bounding box center [709, 288] width 318 height 32
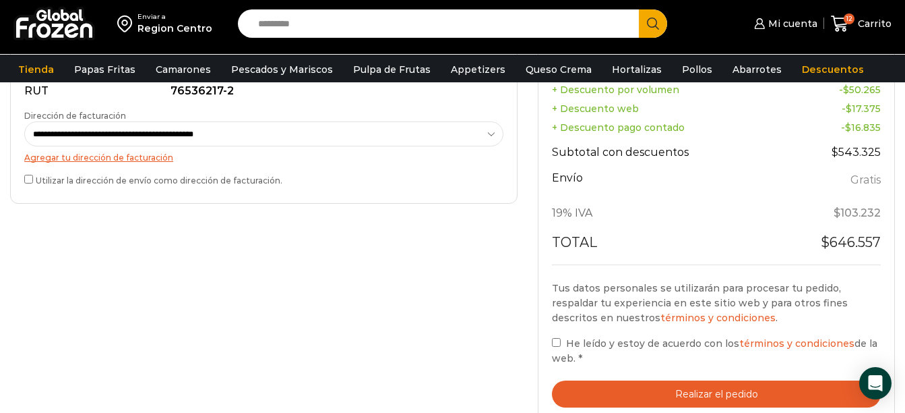
scroll to position [674, 0]
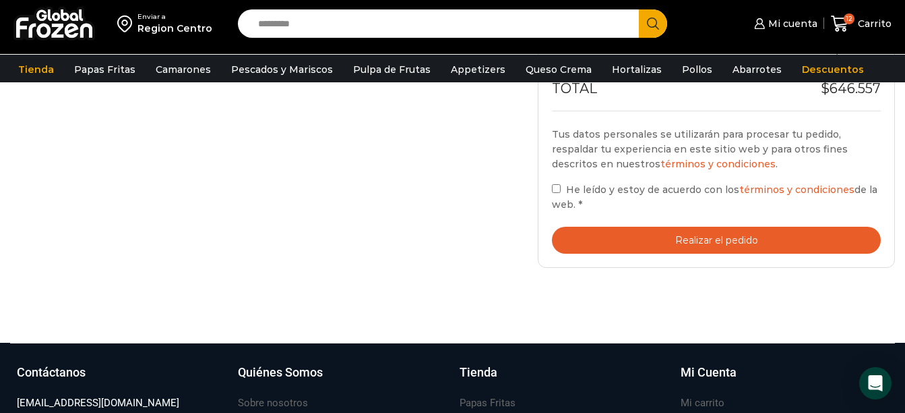
click at [560, 193] on label "He leído y estoy de acuerdo con los términos y condiciones de la web. *" at bounding box center [716, 196] width 329 height 31
click at [614, 231] on button "Realizar el pedido" at bounding box center [716, 241] width 329 height 28
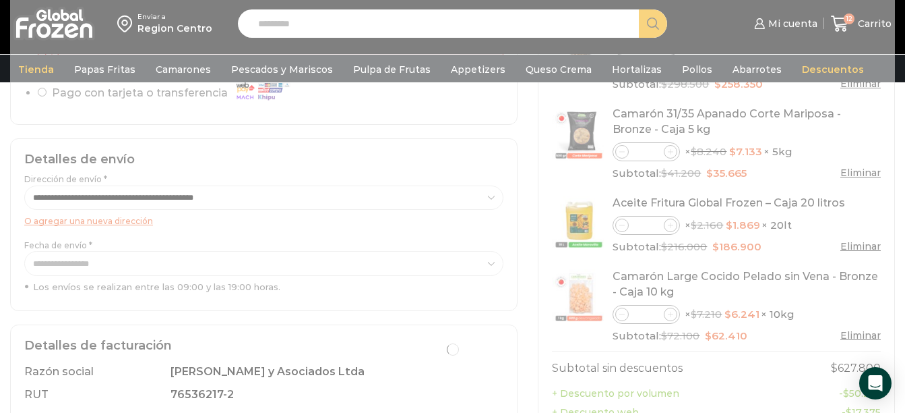
scroll to position [202, 0]
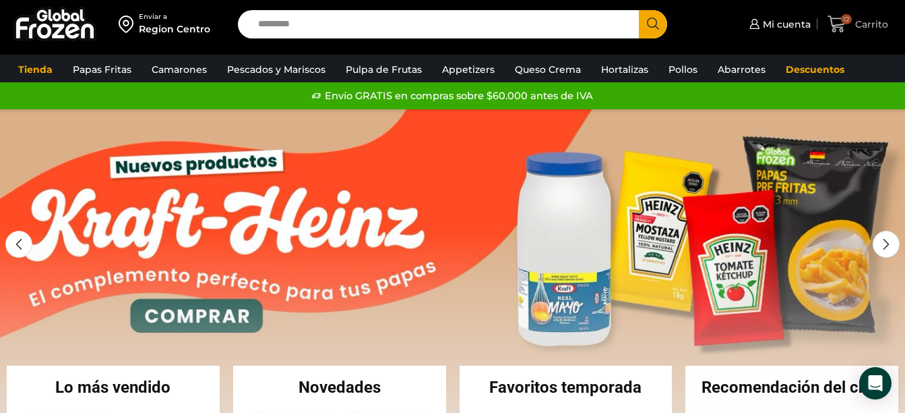
click at [849, 29] on span "12" at bounding box center [840, 24] width 24 height 18
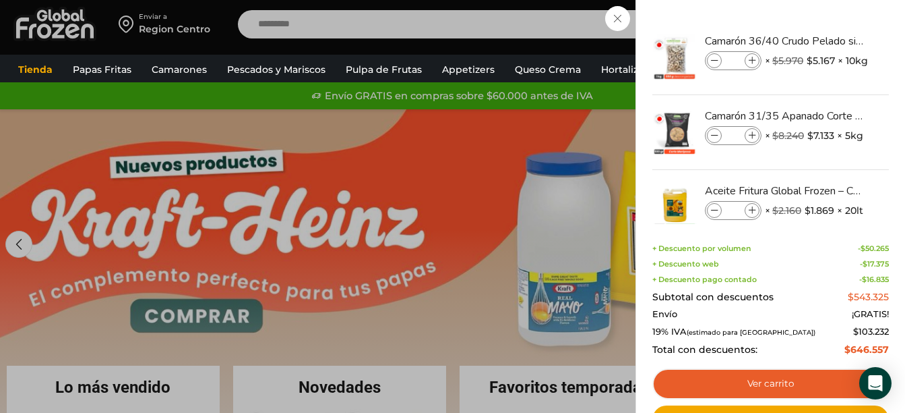
click at [748, 376] on link "Ver carrito" at bounding box center [771, 383] width 237 height 31
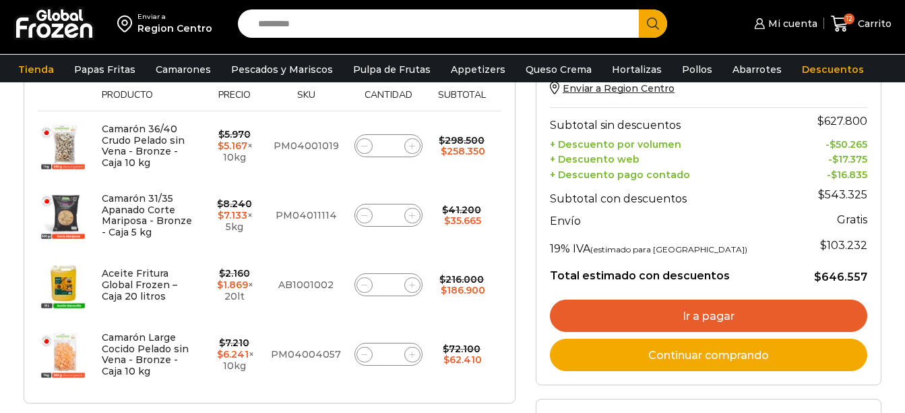
scroll to position [337, 0]
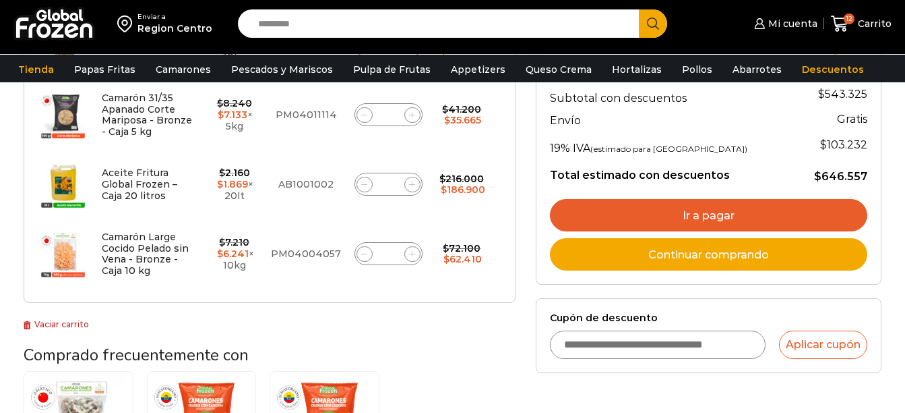
click at [638, 206] on link "Ir a pagar" at bounding box center [709, 215] width 318 height 32
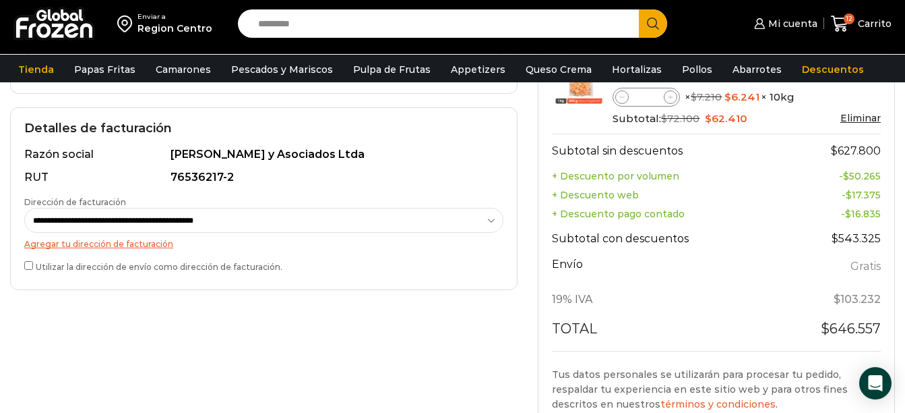
scroll to position [472, 0]
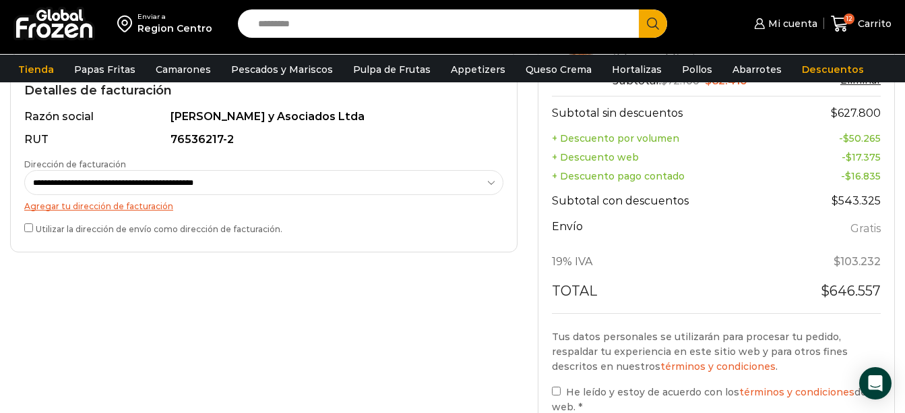
click at [26, 233] on label "Utilizar la dirección de envío como dirección de facturación." at bounding box center [263, 227] width 479 height 14
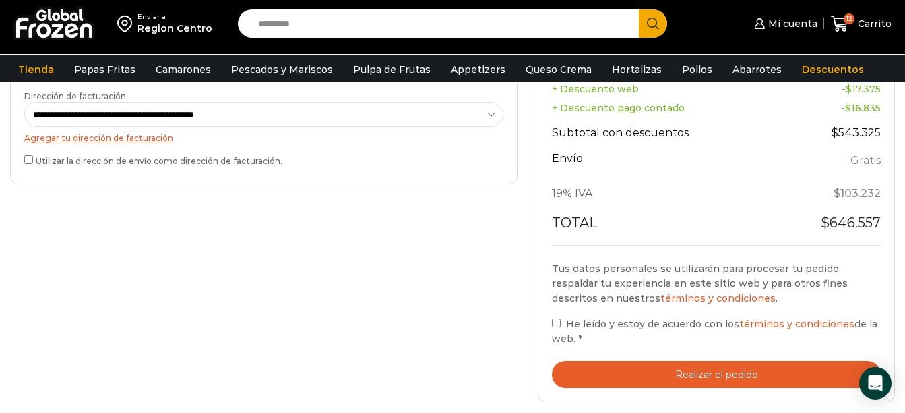
scroll to position [674, 0]
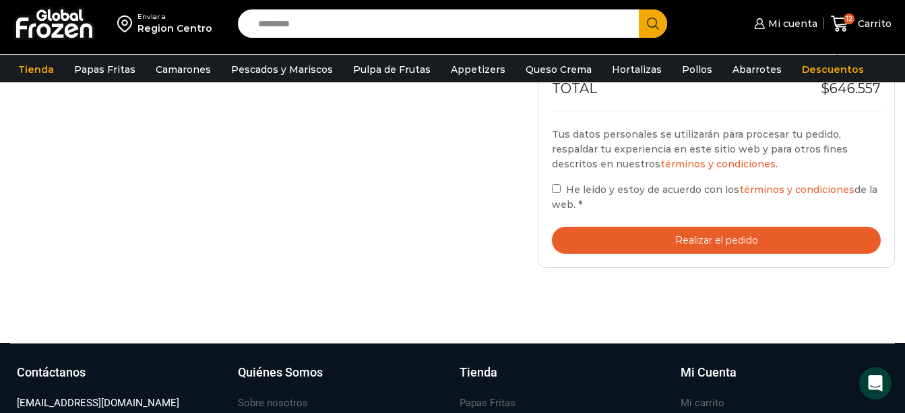
click at [558, 193] on label "He leído y estoy de acuerdo con los términos y condiciones de la web. *" at bounding box center [716, 196] width 329 height 31
click at [632, 239] on button "Realizar el pedido" at bounding box center [716, 241] width 329 height 28
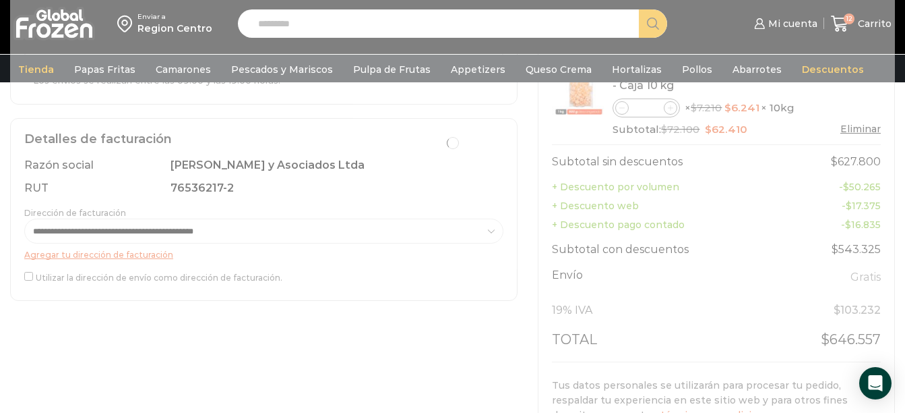
scroll to position [472, 0]
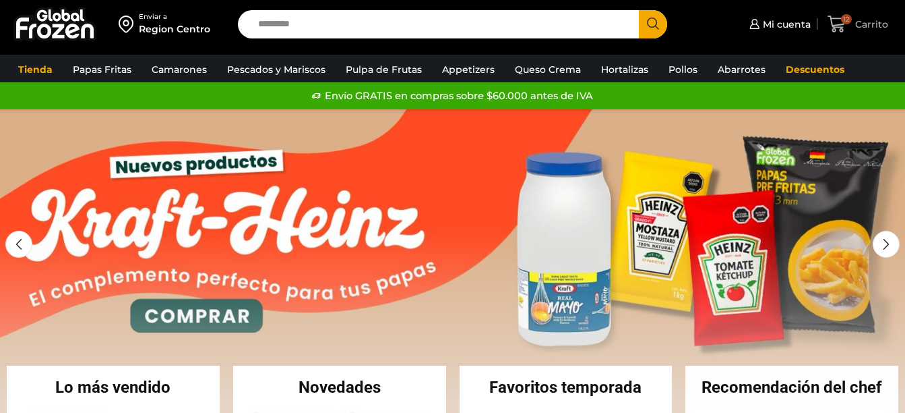
click at [854, 31] on span "12 [GEOGRAPHIC_DATA]" at bounding box center [858, 24] width 60 height 18
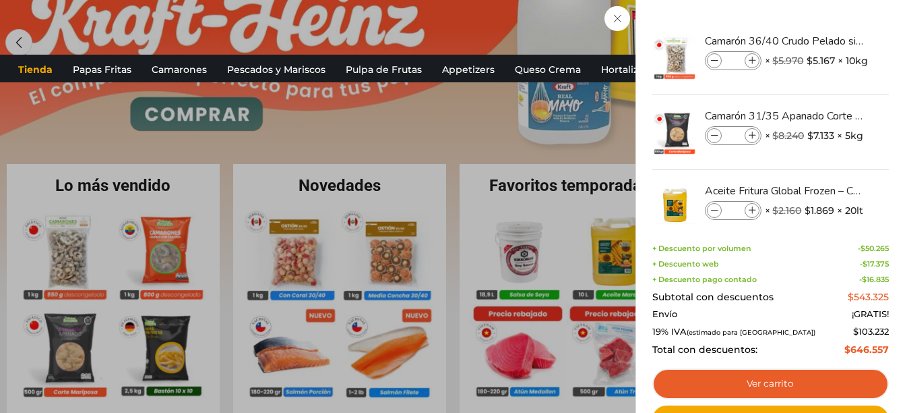
scroll to position [202, 0]
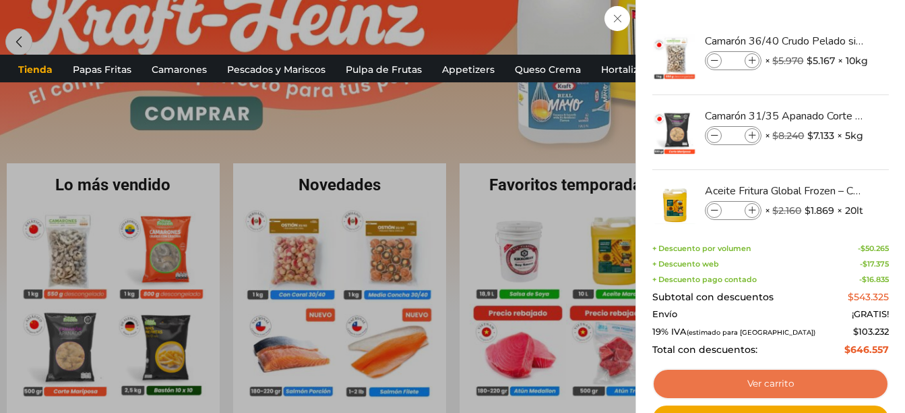
click at [795, 380] on link "Ver carrito" at bounding box center [771, 383] width 237 height 31
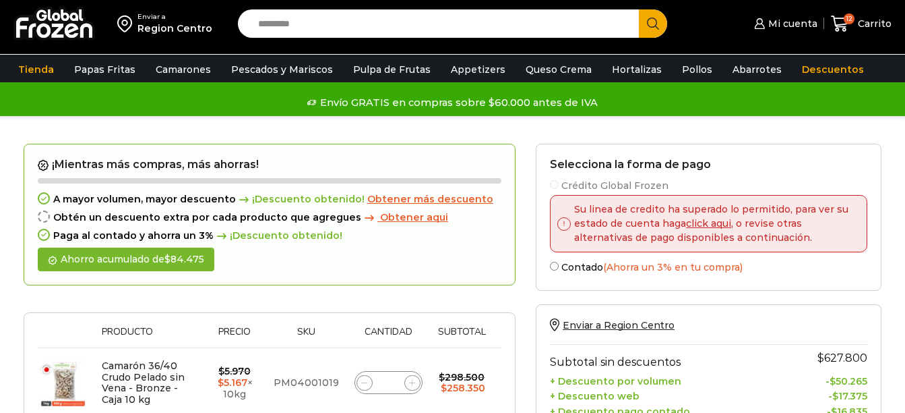
scroll to position [405, 0]
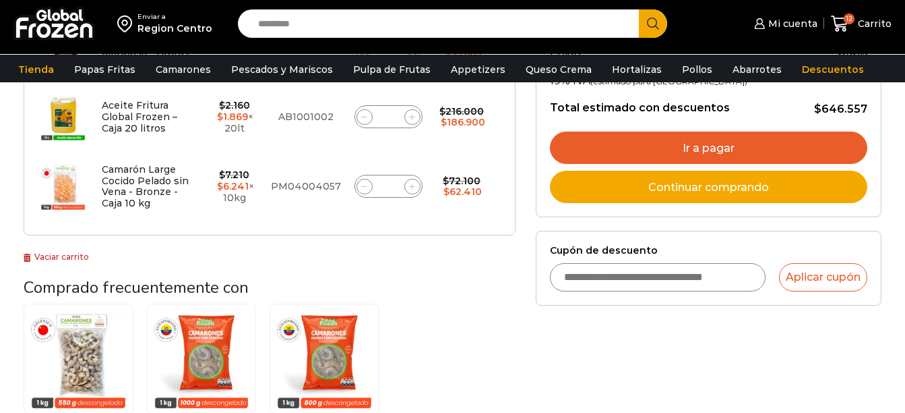
click at [618, 144] on link "Ir a pagar" at bounding box center [709, 147] width 318 height 32
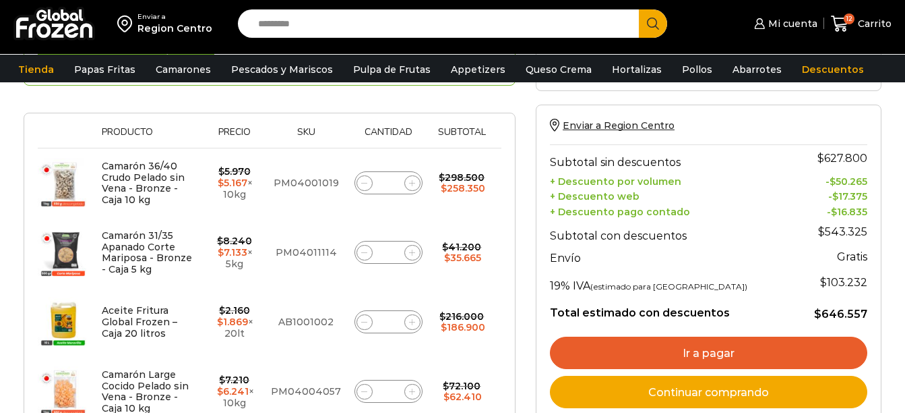
scroll to position [202, 0]
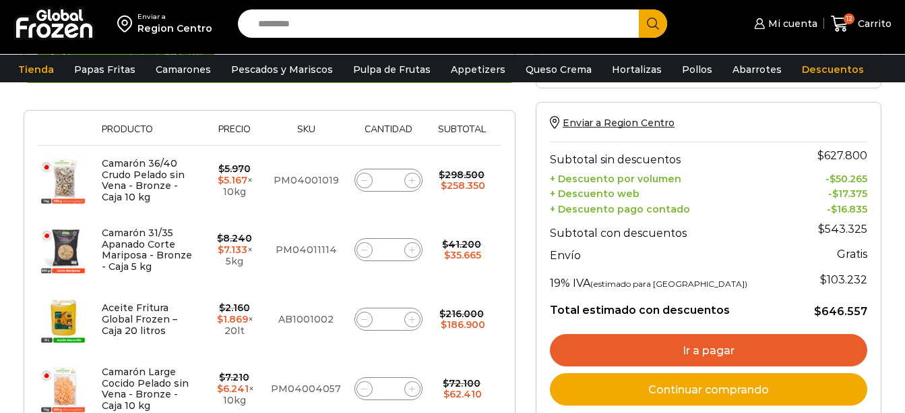
click at [680, 351] on link "Ir a pagar" at bounding box center [709, 350] width 318 height 32
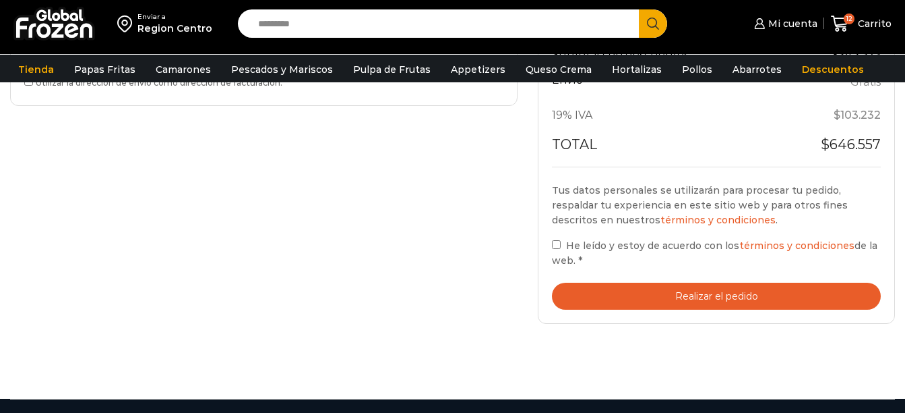
scroll to position [539, 0]
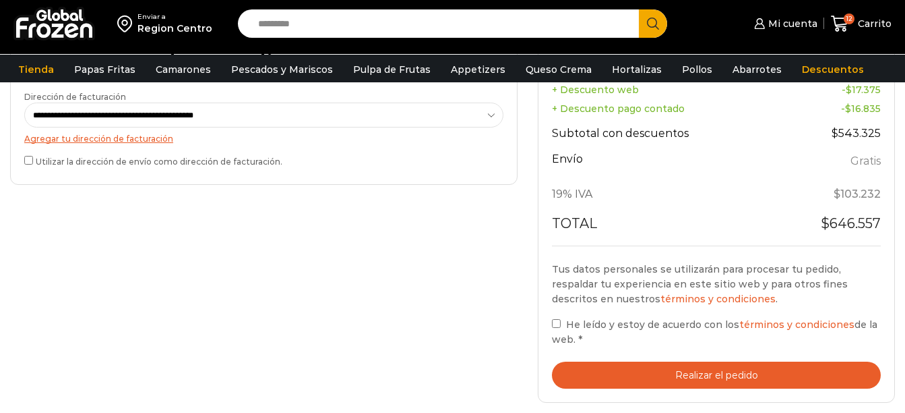
click at [638, 360] on div "Tus datos personales se utilizarán para procesar tu pedido, respaldar tu experi…" at bounding box center [716, 325] width 329 height 127
click at [641, 365] on button "Realizar el pedido" at bounding box center [716, 375] width 329 height 28
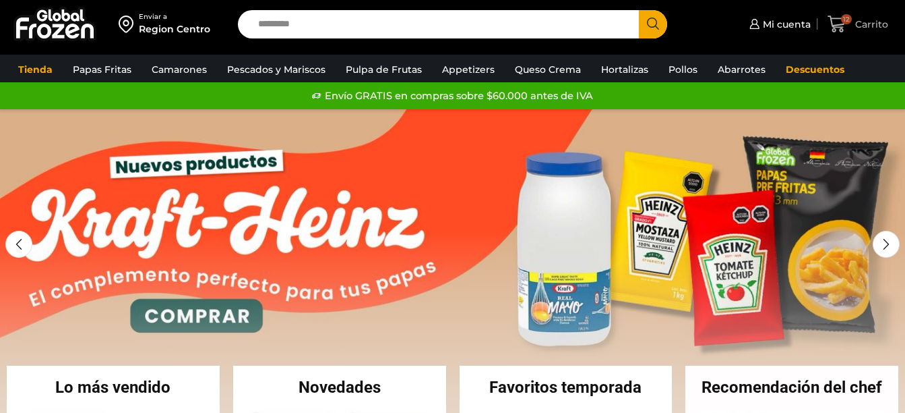
click at [841, 18] on icon at bounding box center [837, 24] width 18 height 16
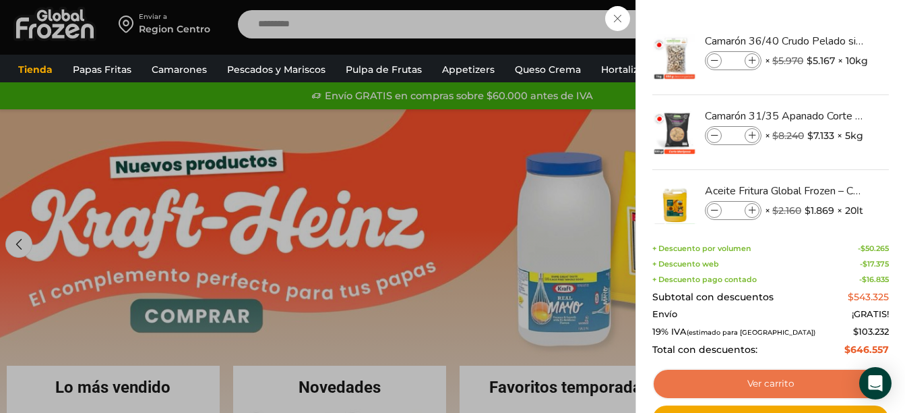
click at [753, 383] on link "Ver carrito" at bounding box center [771, 383] width 237 height 31
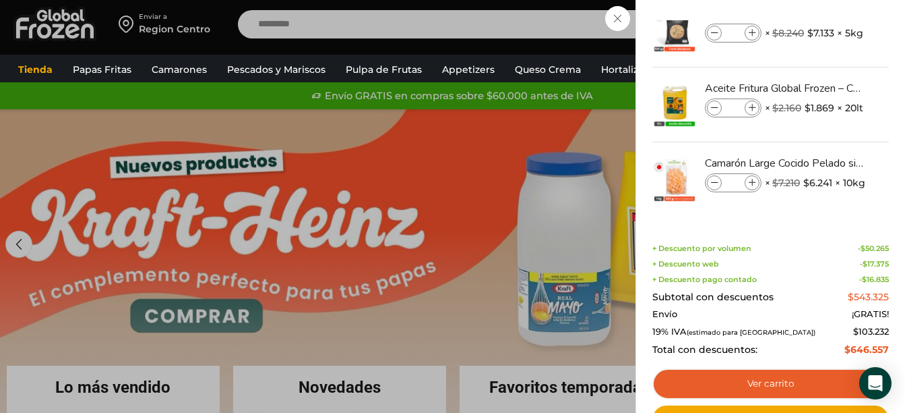
scroll to position [105, 0]
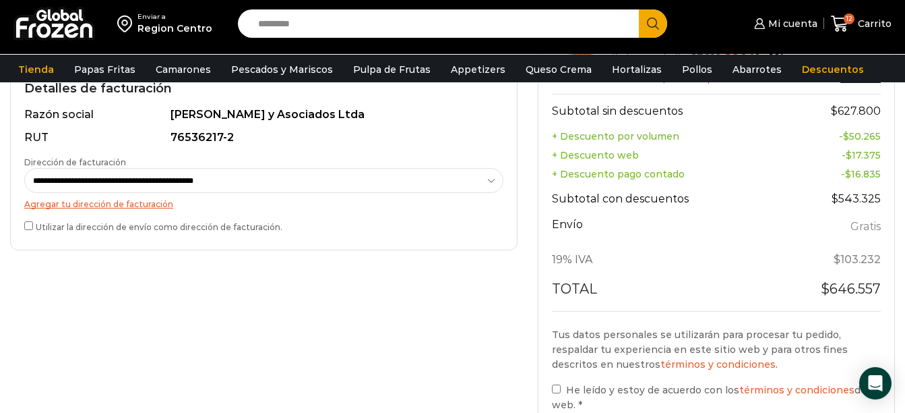
scroll to position [539, 0]
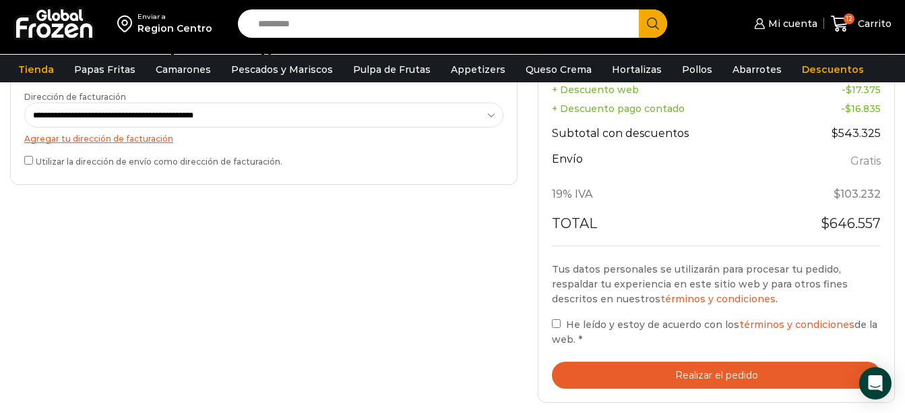
click at [621, 369] on button "Realizar el pedido" at bounding box center [716, 375] width 329 height 28
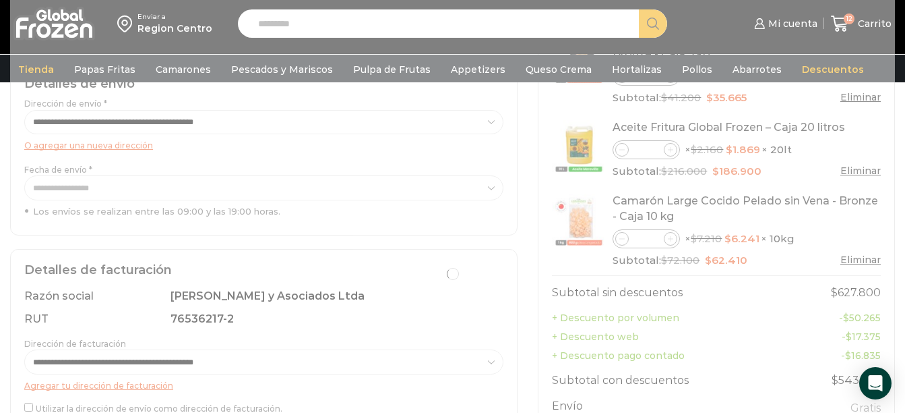
scroll to position [405, 0]
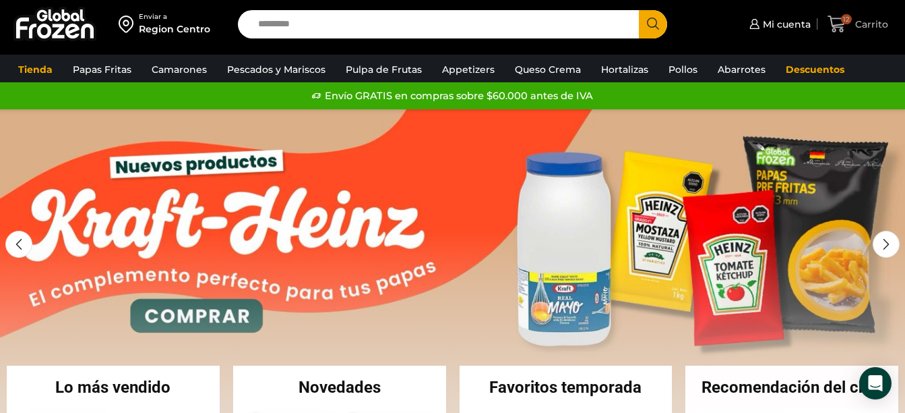
click at [870, 23] on span "Carrito" at bounding box center [870, 24] width 36 height 13
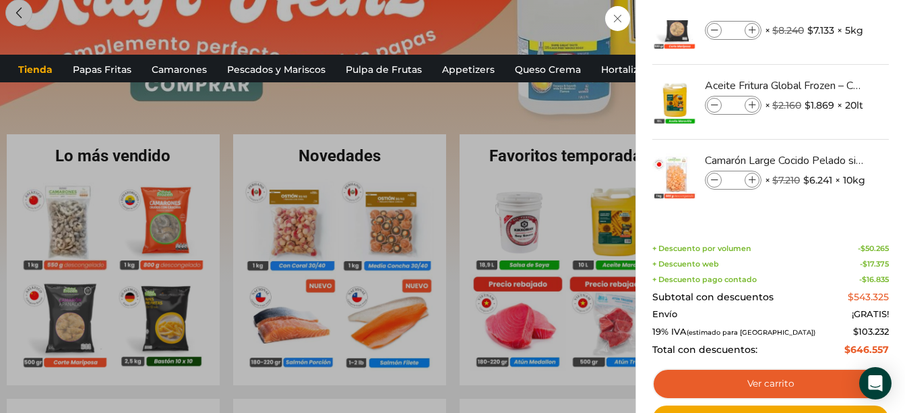
scroll to position [270, 0]
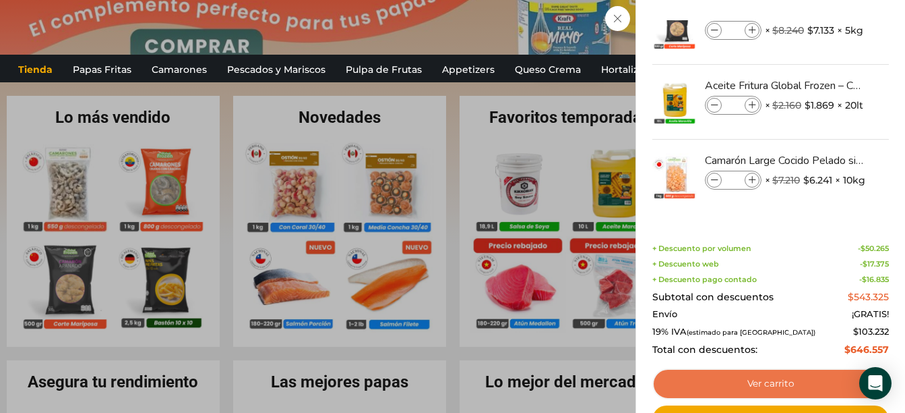
click at [785, 386] on link "Ver carrito" at bounding box center [771, 383] width 237 height 31
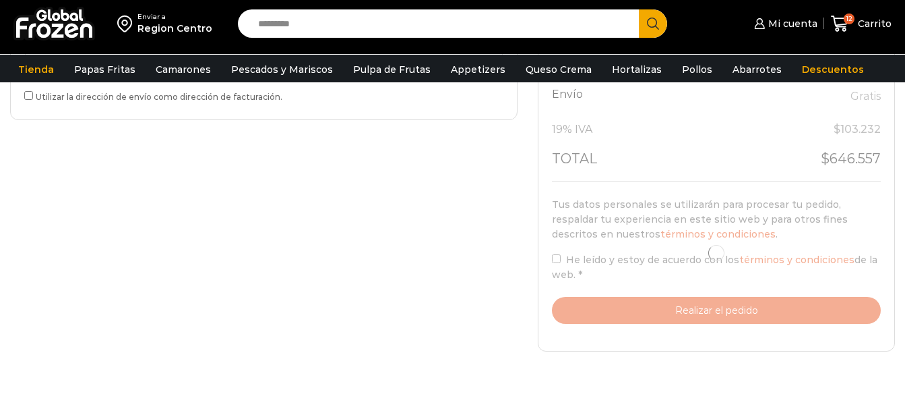
scroll to position [607, 0]
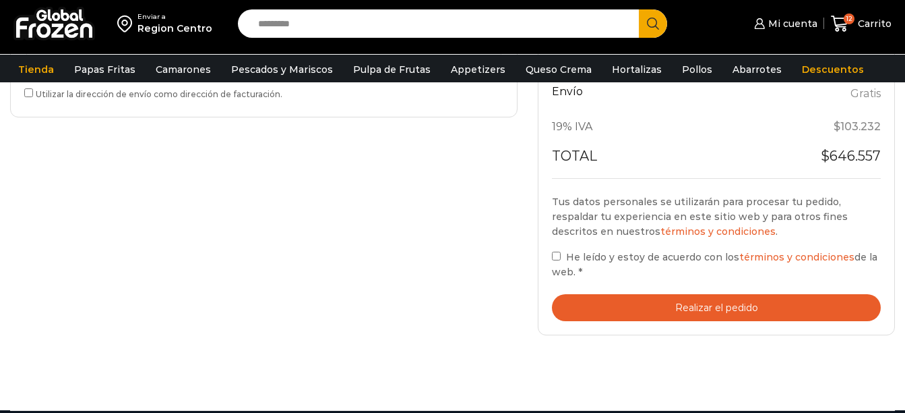
click at [639, 309] on button "Realizar el pedido" at bounding box center [716, 308] width 329 height 28
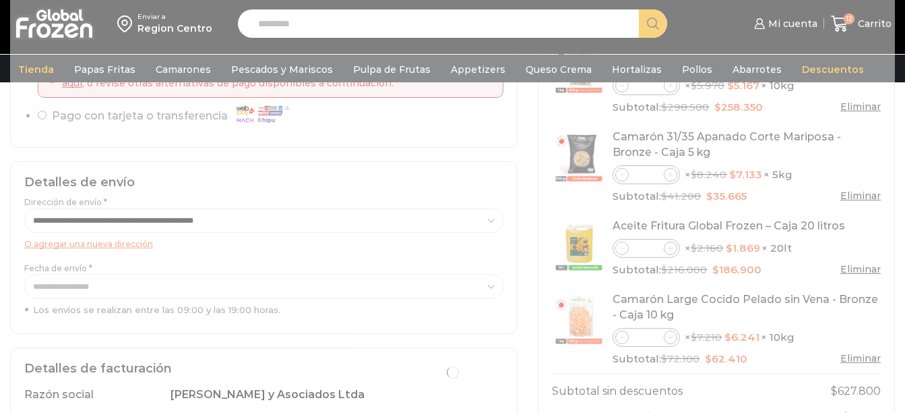
scroll to position [202, 0]
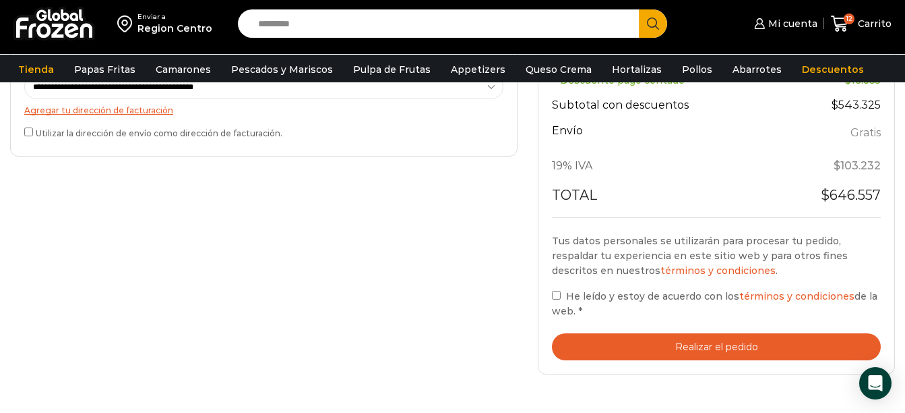
scroll to position [607, 0]
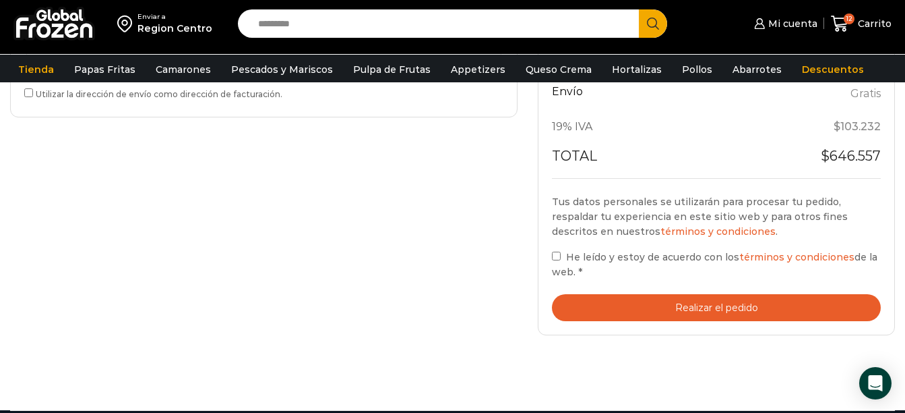
click at [704, 309] on button "Realizar el pedido" at bounding box center [716, 308] width 329 height 28
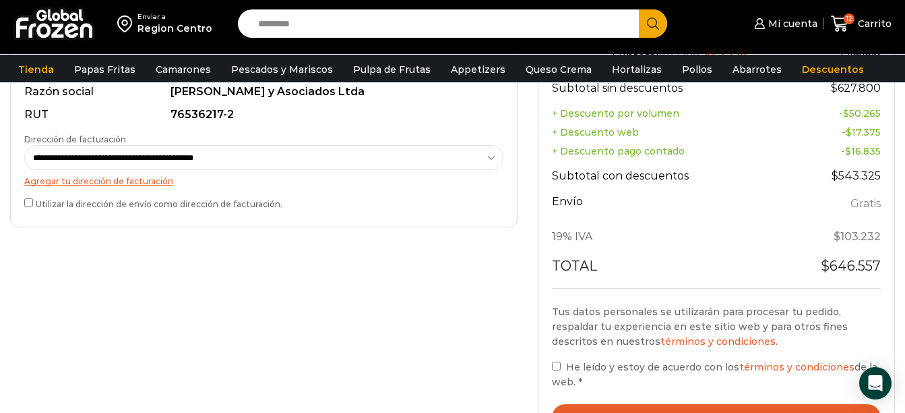
scroll to position [539, 0]
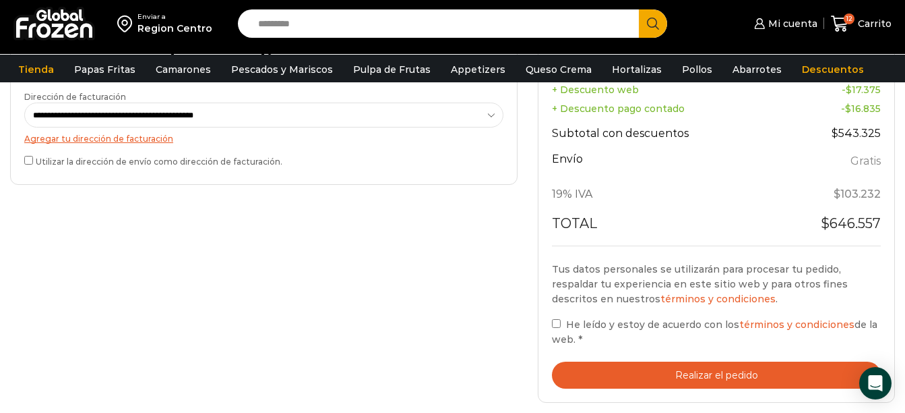
click at [736, 379] on button "Realizar el pedido" at bounding box center [716, 375] width 329 height 28
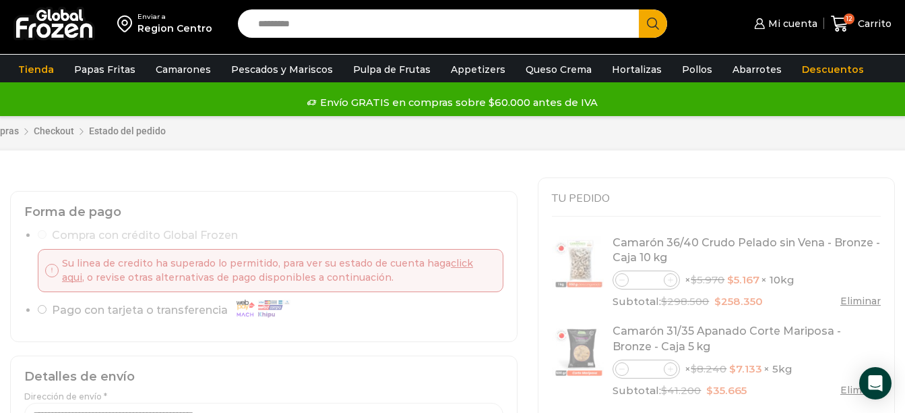
scroll to position [135, 0]
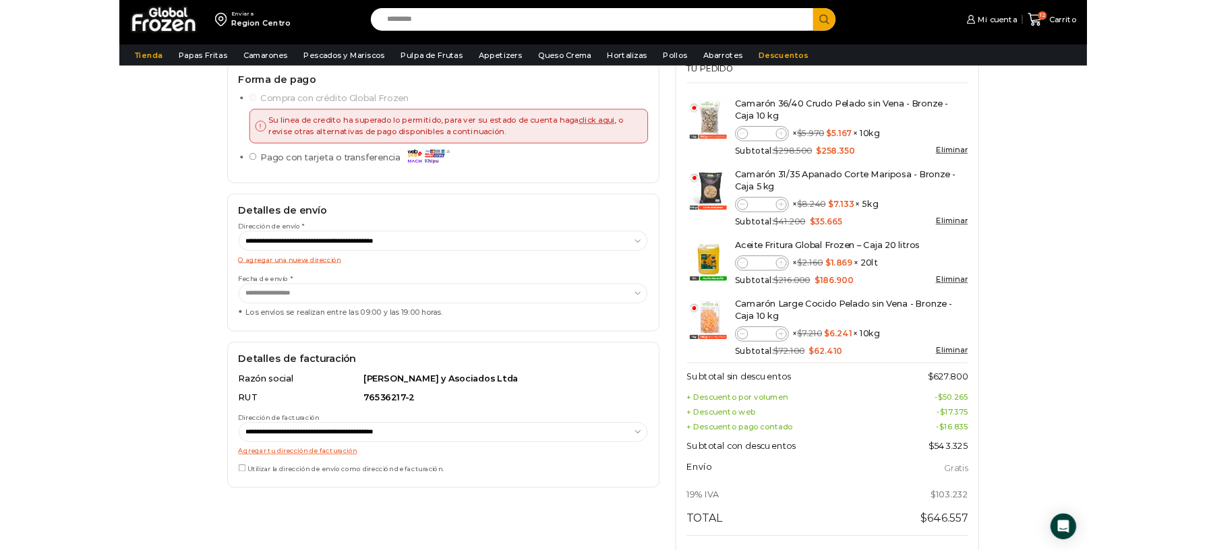
scroll to position [104, 0]
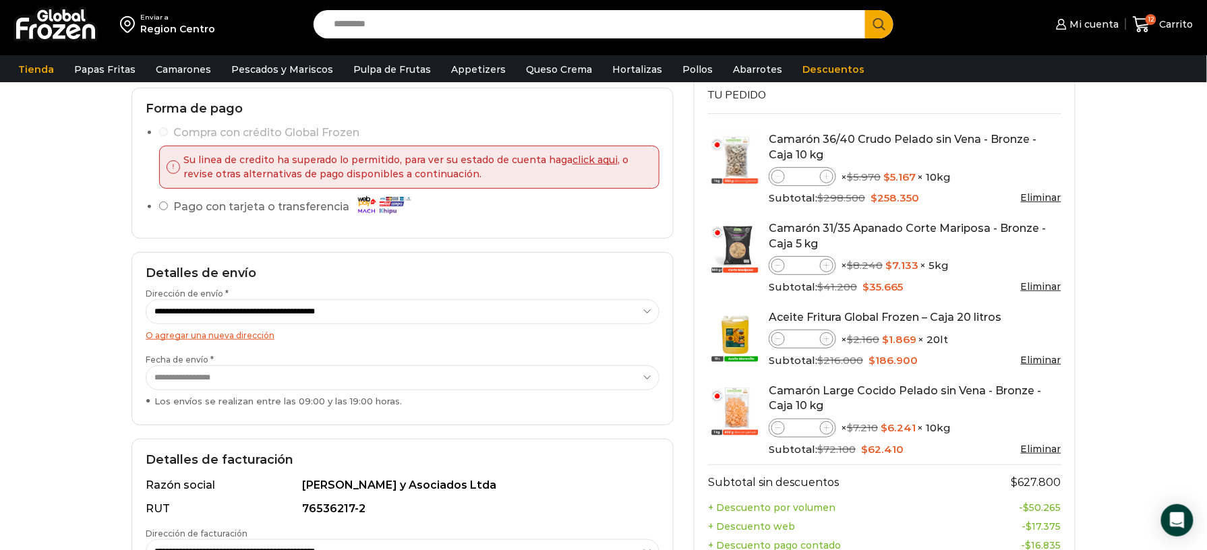
click at [905, 376] on div "Enviar a Region Centro Search input Search Mi cuenta" at bounding box center [603, 404] width 1207 height 1017
click at [905, 173] on div "Enviar a Region Centro Search input Search Mi cuenta" at bounding box center [603, 404] width 1207 height 1017
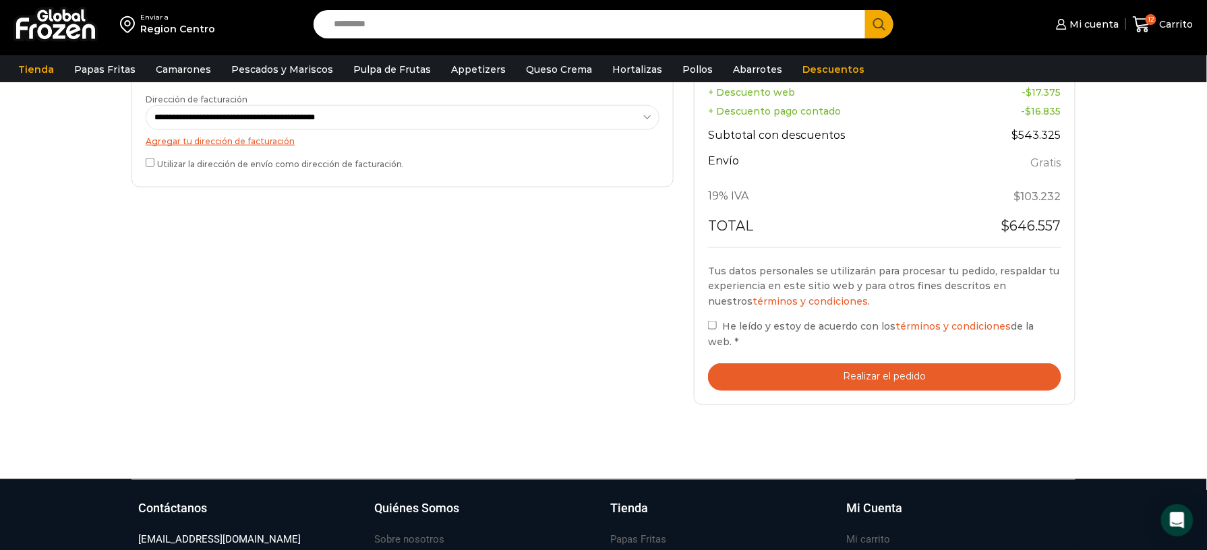
scroll to position [539, 0]
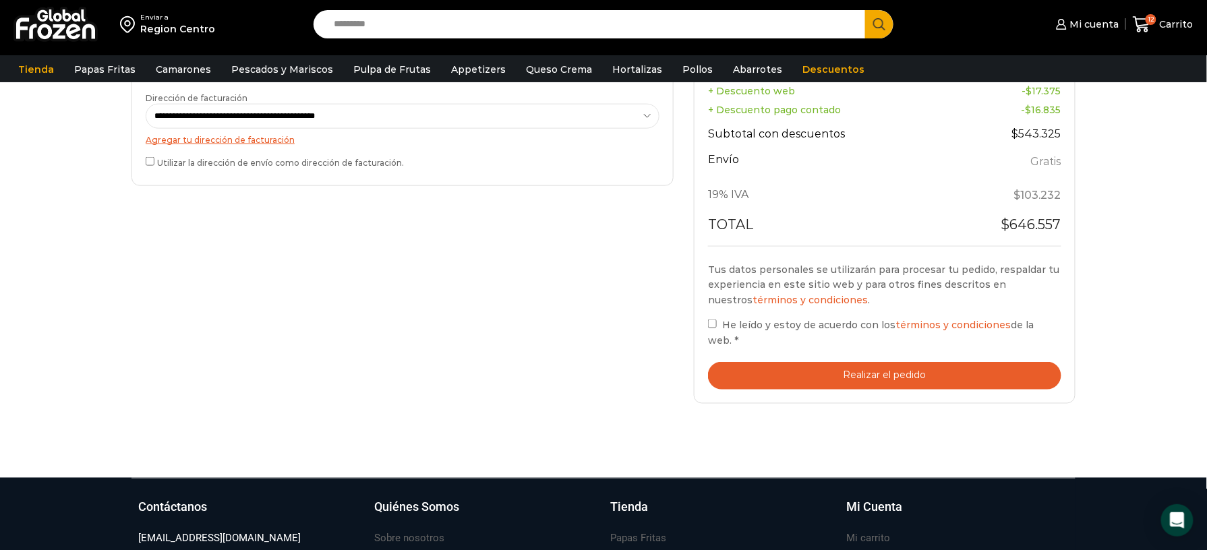
click at [905, 364] on button "Realizar el pedido" at bounding box center [884, 376] width 353 height 28
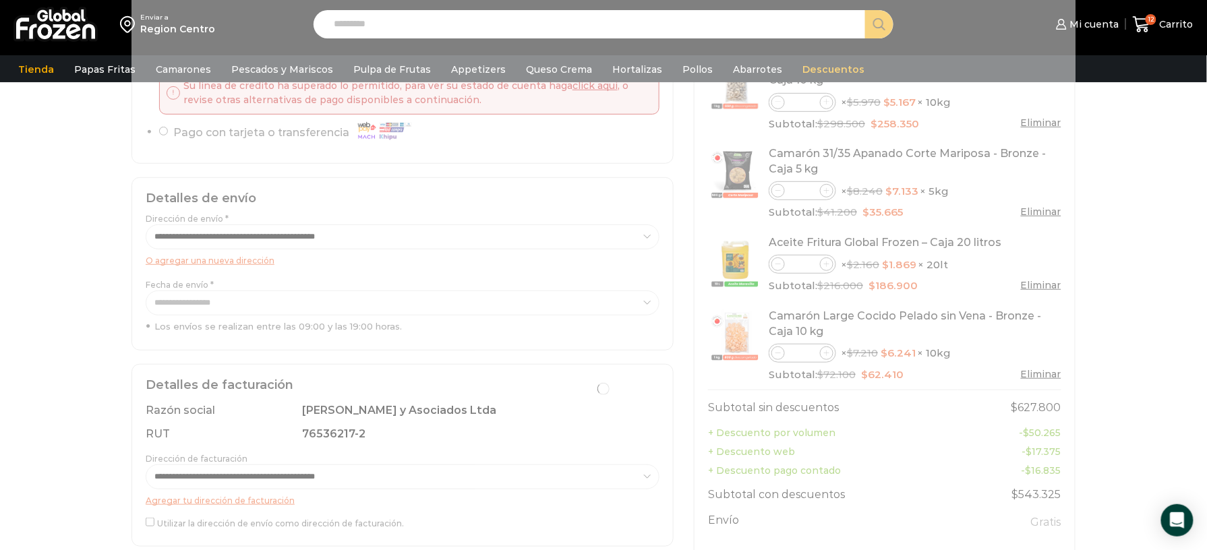
scroll to position [179, 0]
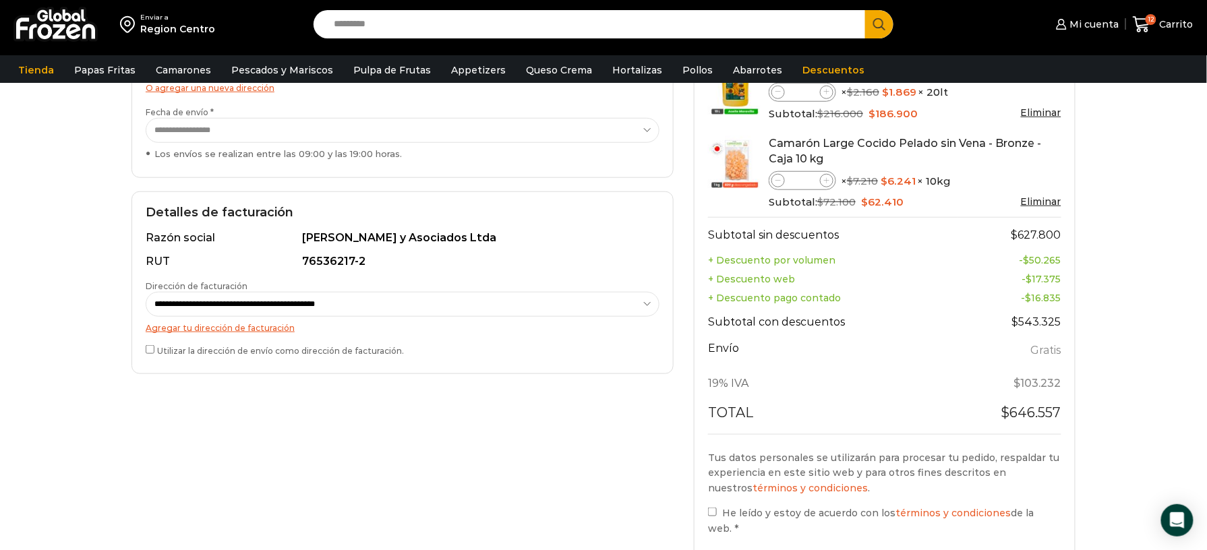
scroll to position [449, 0]
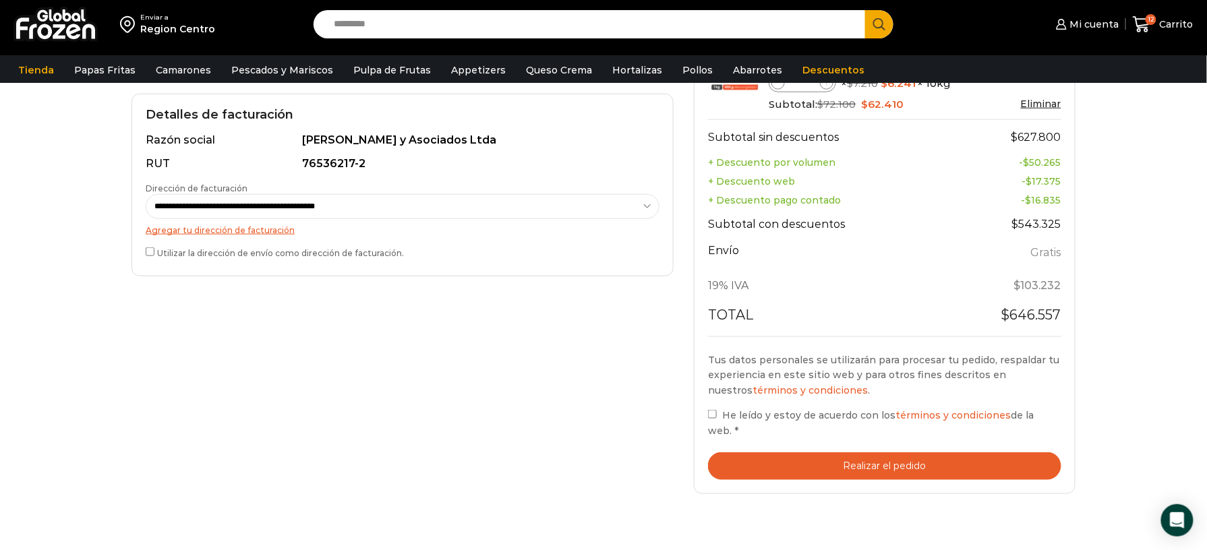
click at [802, 452] on button "Realizar el pedido" at bounding box center [884, 466] width 353 height 28
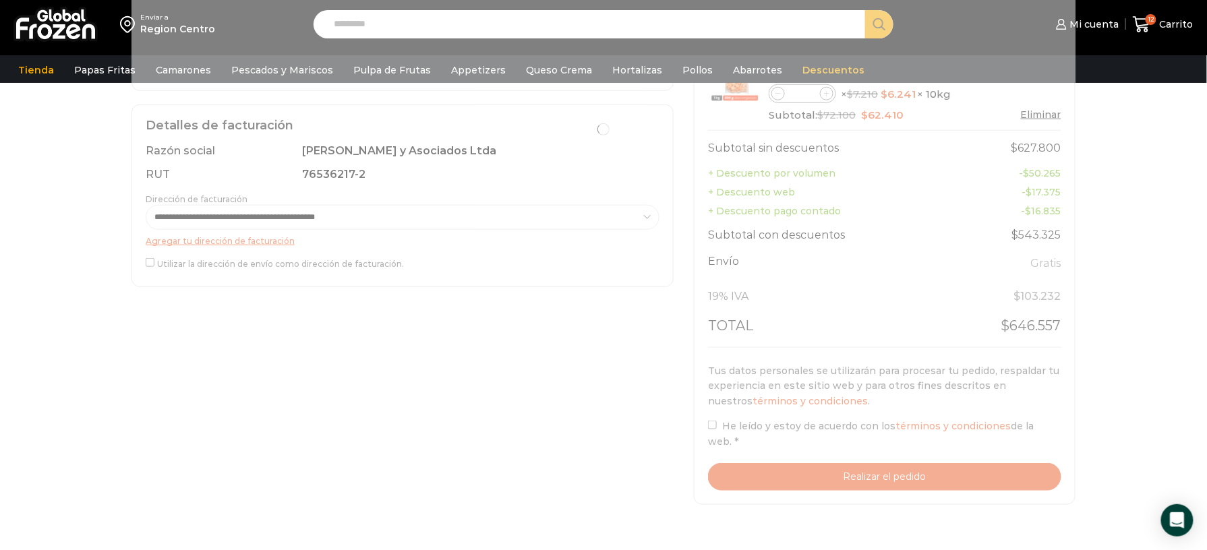
scroll to position [539, 0]
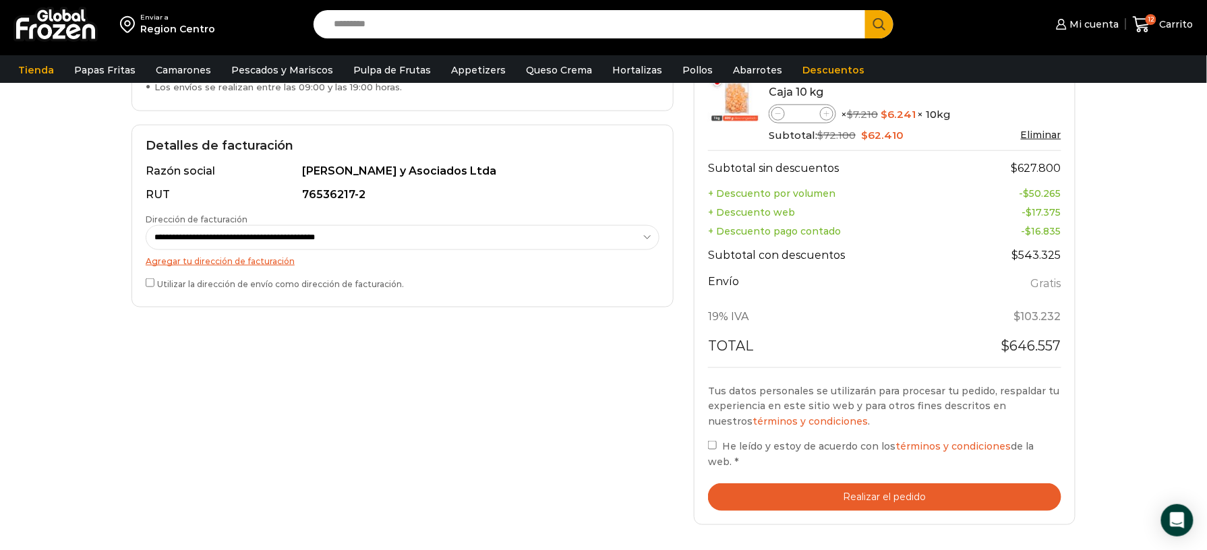
scroll to position [449, 0]
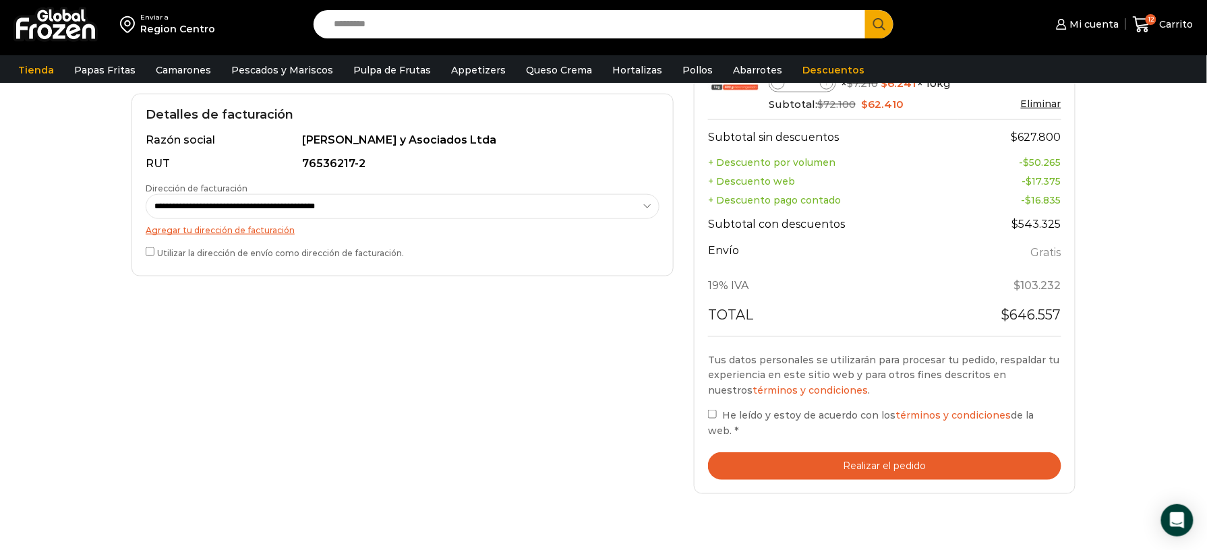
click at [863, 452] on button "Realizar el pedido" at bounding box center [884, 466] width 353 height 28
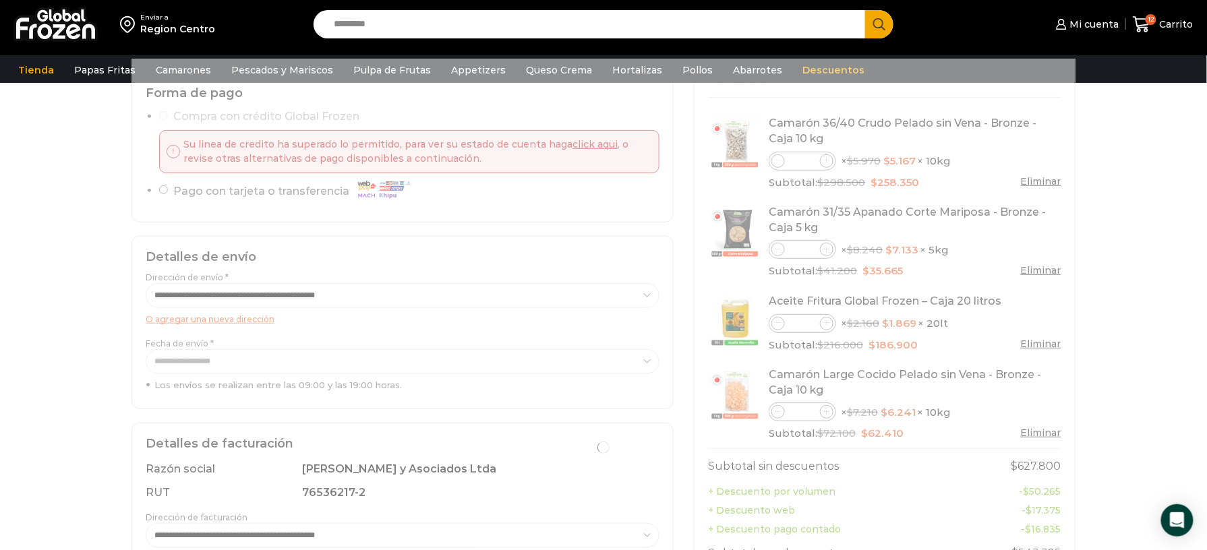
scroll to position [359, 0]
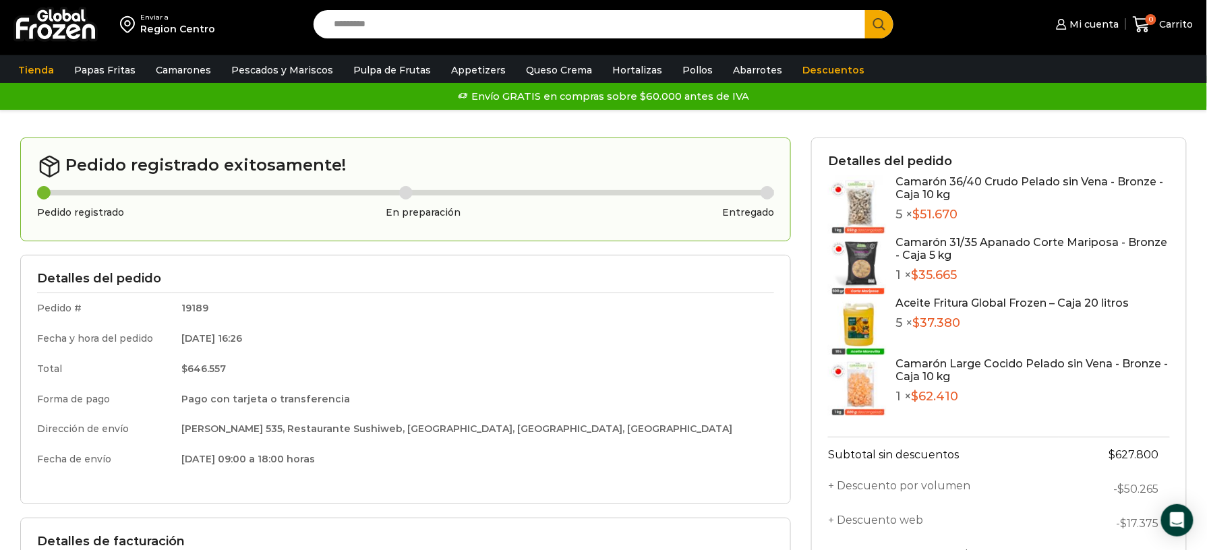
click at [796, 270] on div "Pedido registrado exitosamente! Pedido registrado En preparación Entregado Deta…" at bounding box center [405, 447] width 791 height 618
